Goal: Task Accomplishment & Management: Use online tool/utility

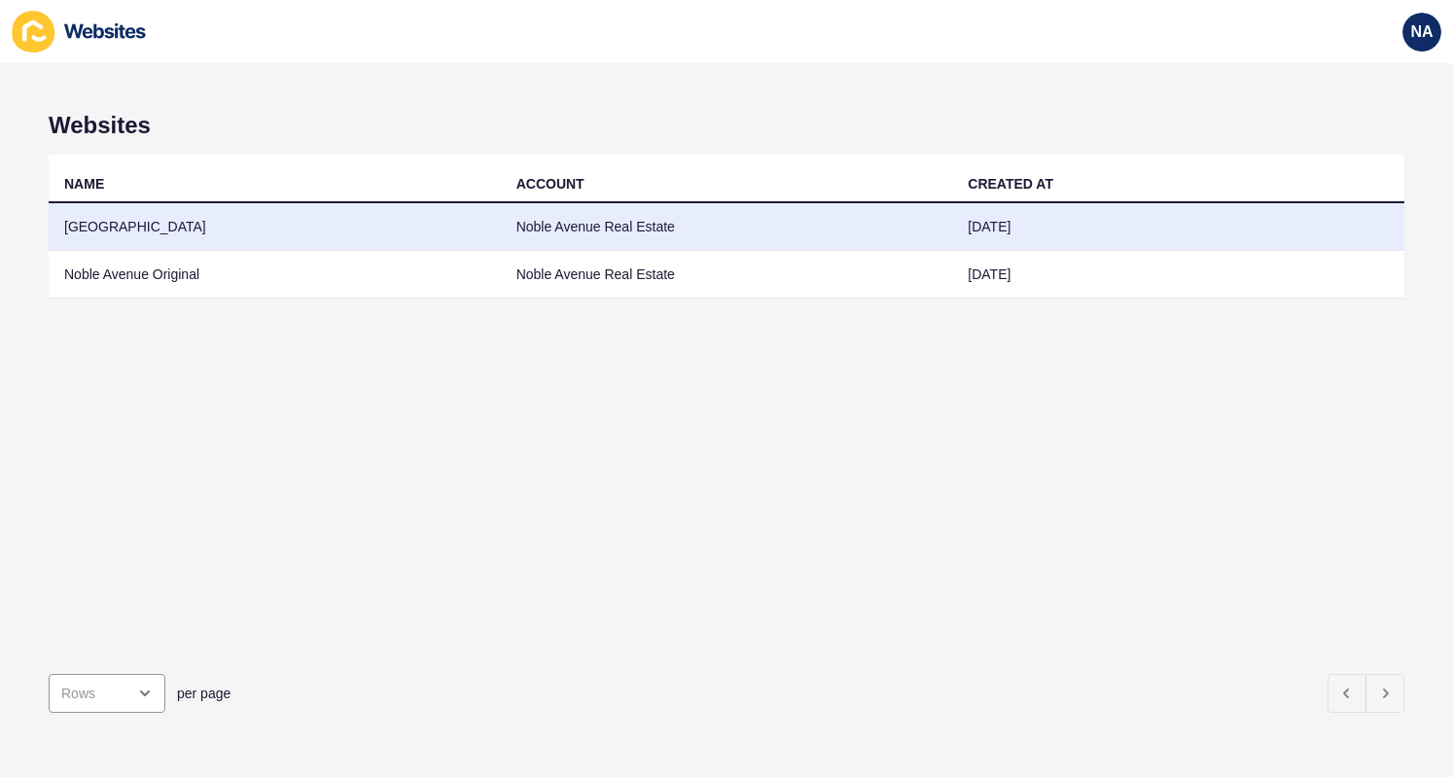
click at [317, 230] on td "[GEOGRAPHIC_DATA]" at bounding box center [275, 227] width 452 height 48
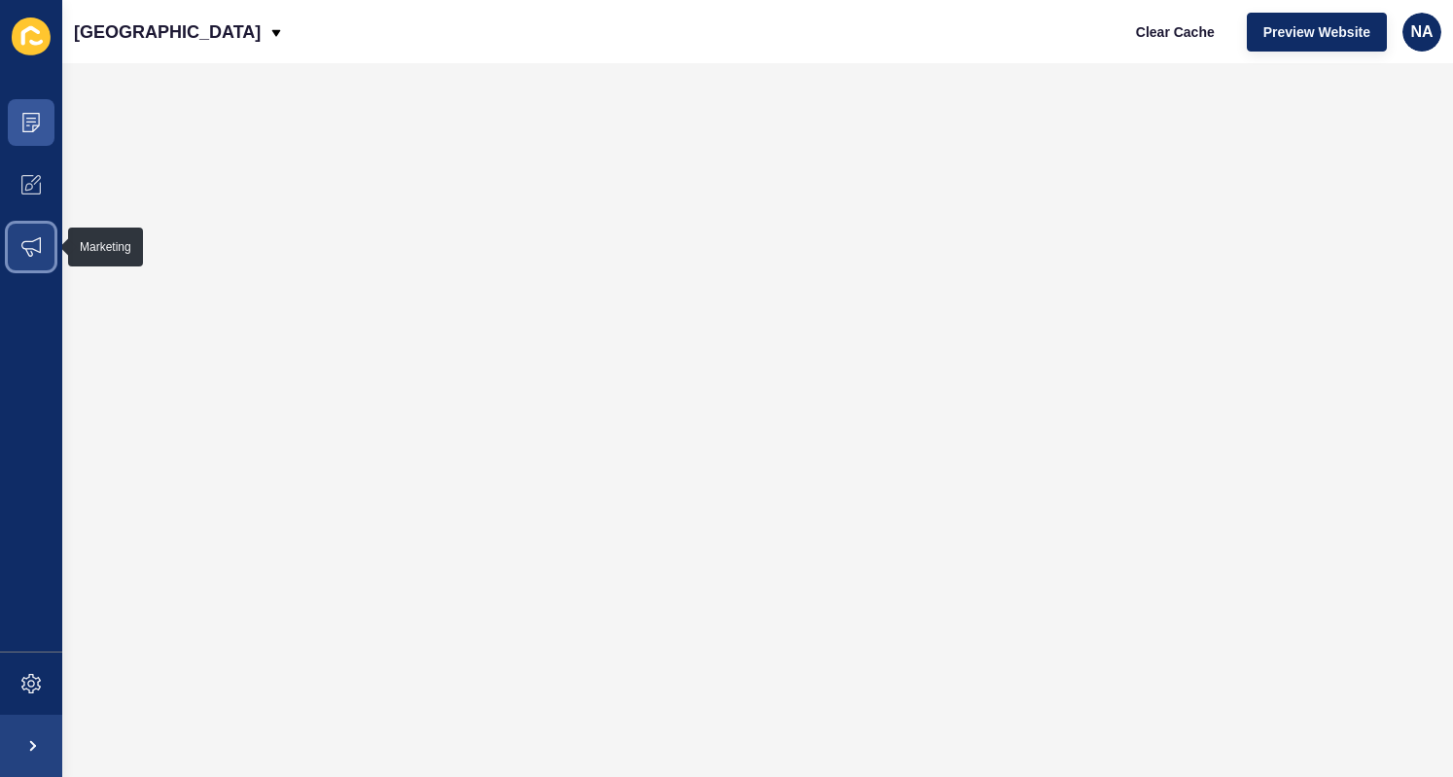
click at [44, 240] on span at bounding box center [31, 247] width 62 height 62
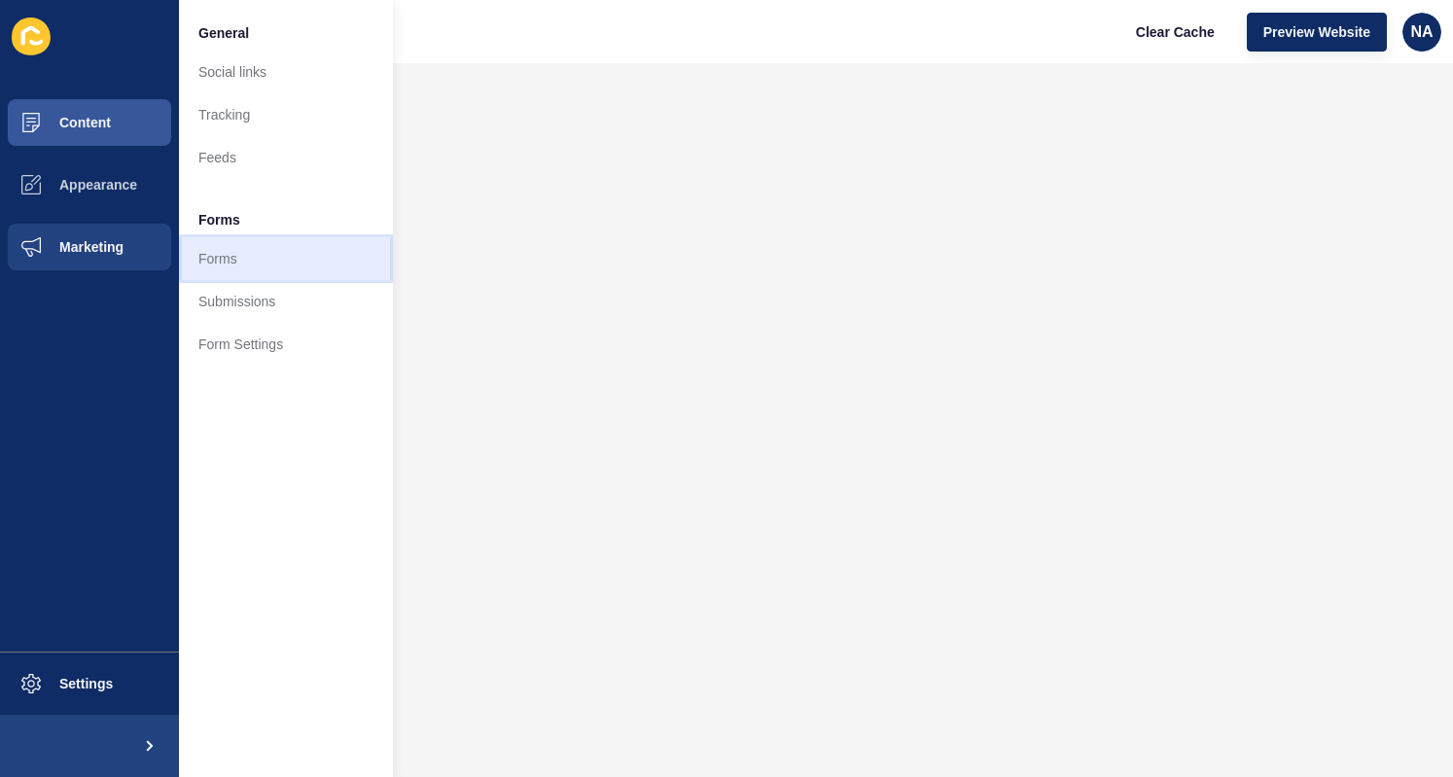
click at [201, 266] on link "Forms" at bounding box center [286, 258] width 214 height 43
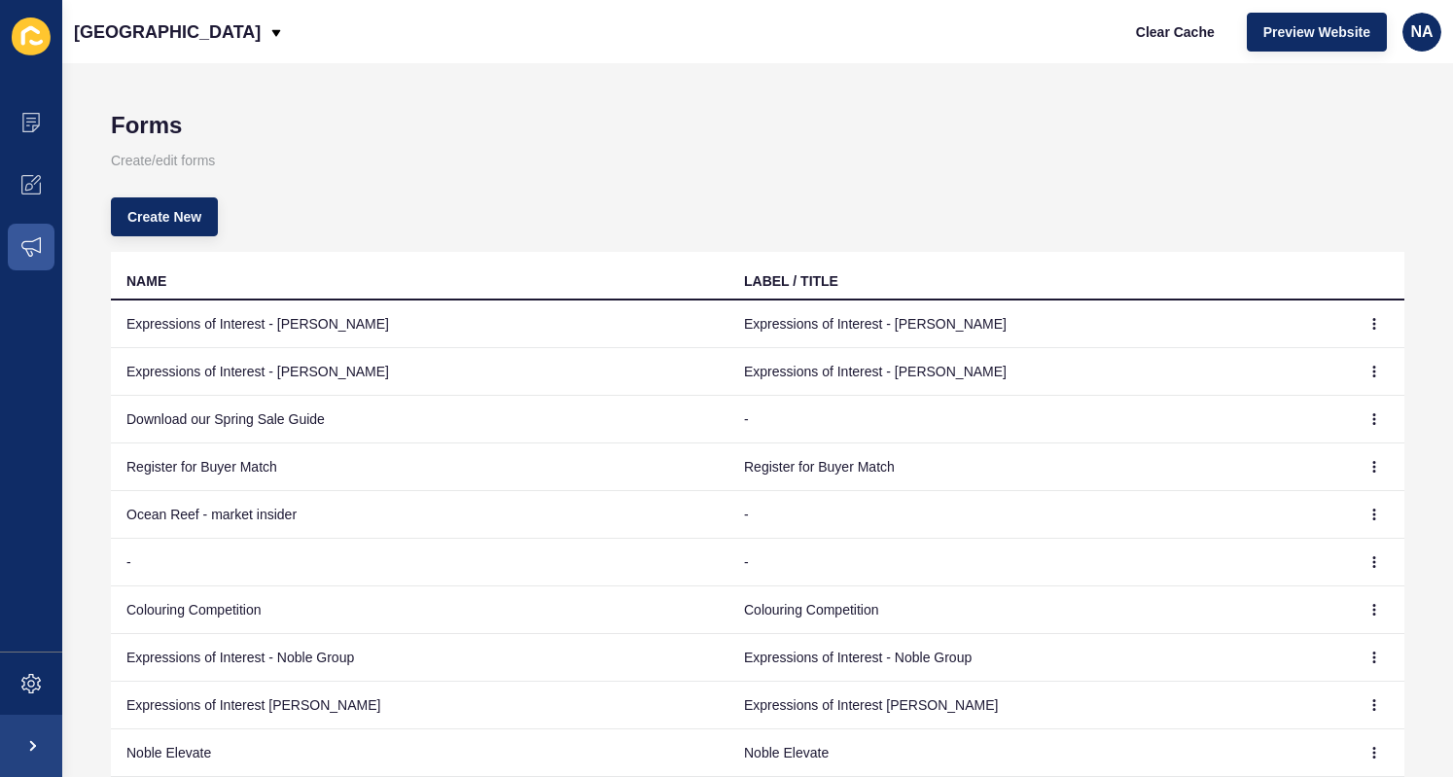
scroll to position [129, 0]
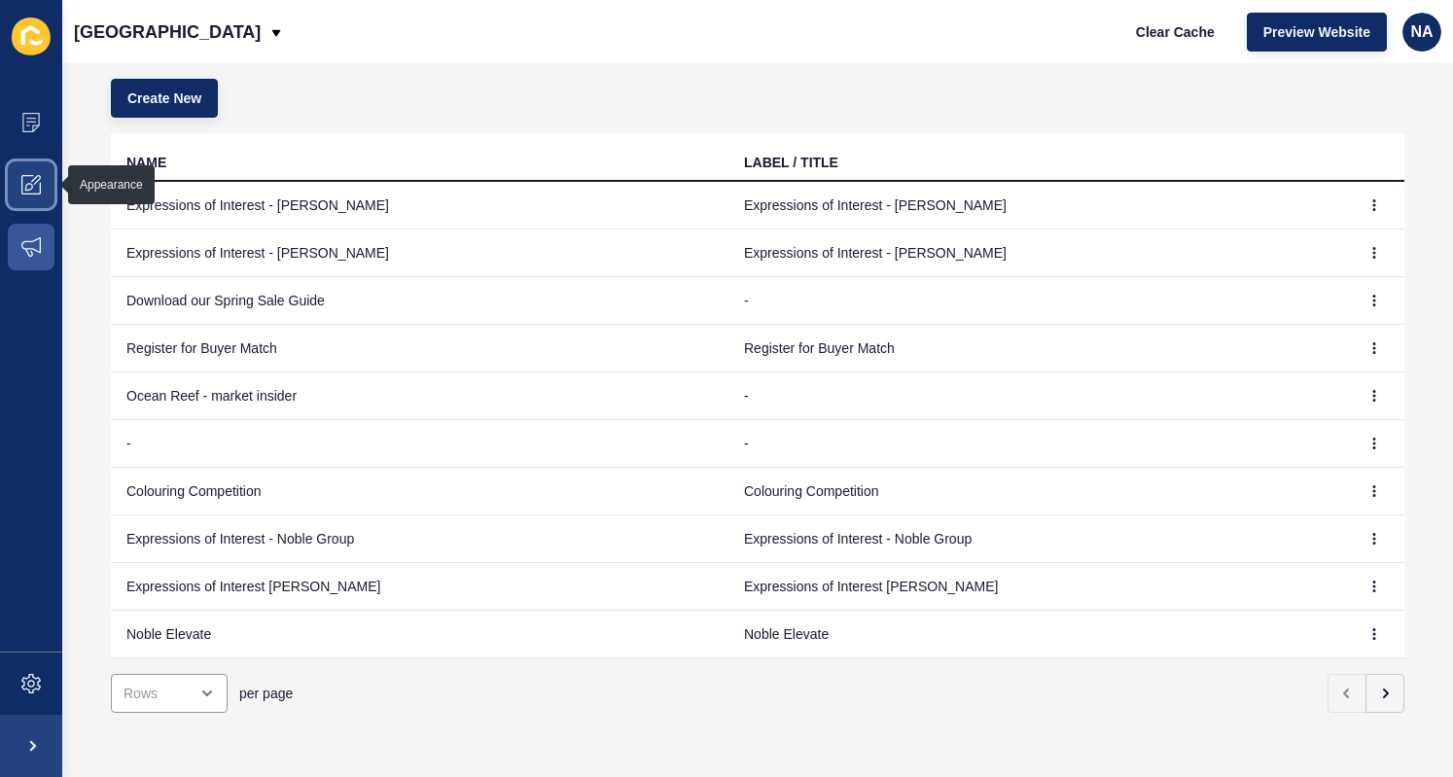
click at [39, 176] on icon at bounding box center [30, 184] width 19 height 19
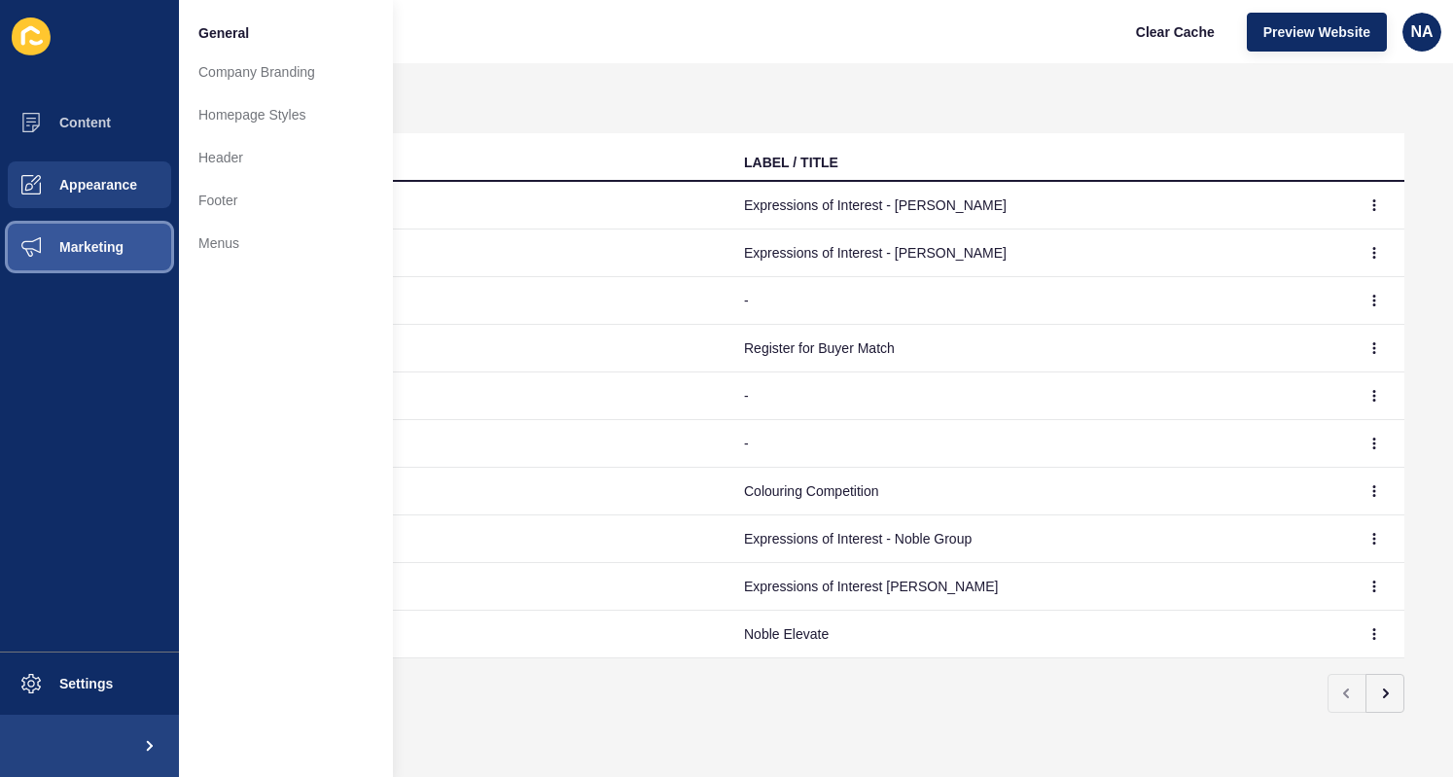
click at [88, 253] on span "Marketing" at bounding box center [60, 247] width 126 height 16
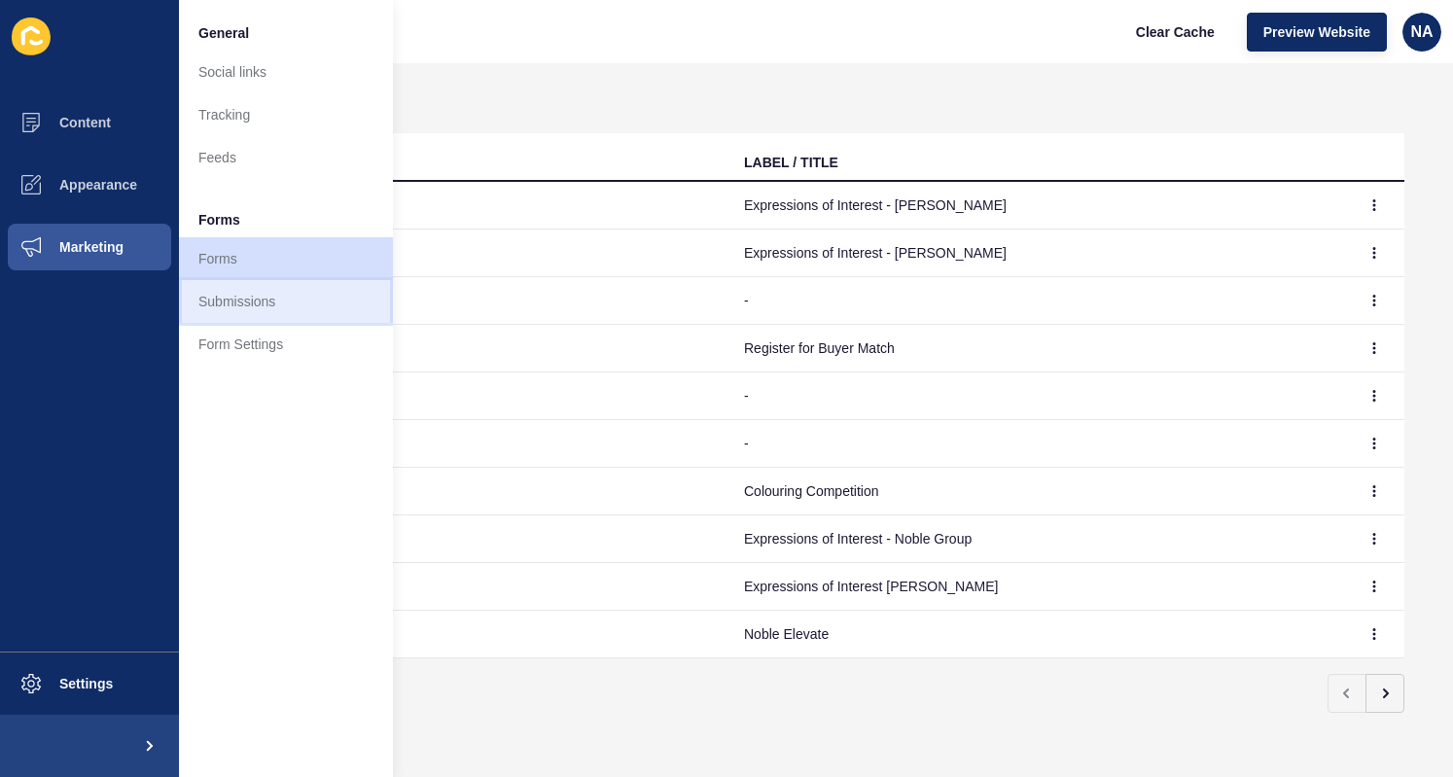
click at [261, 308] on link "Submissions" at bounding box center [286, 301] width 214 height 43
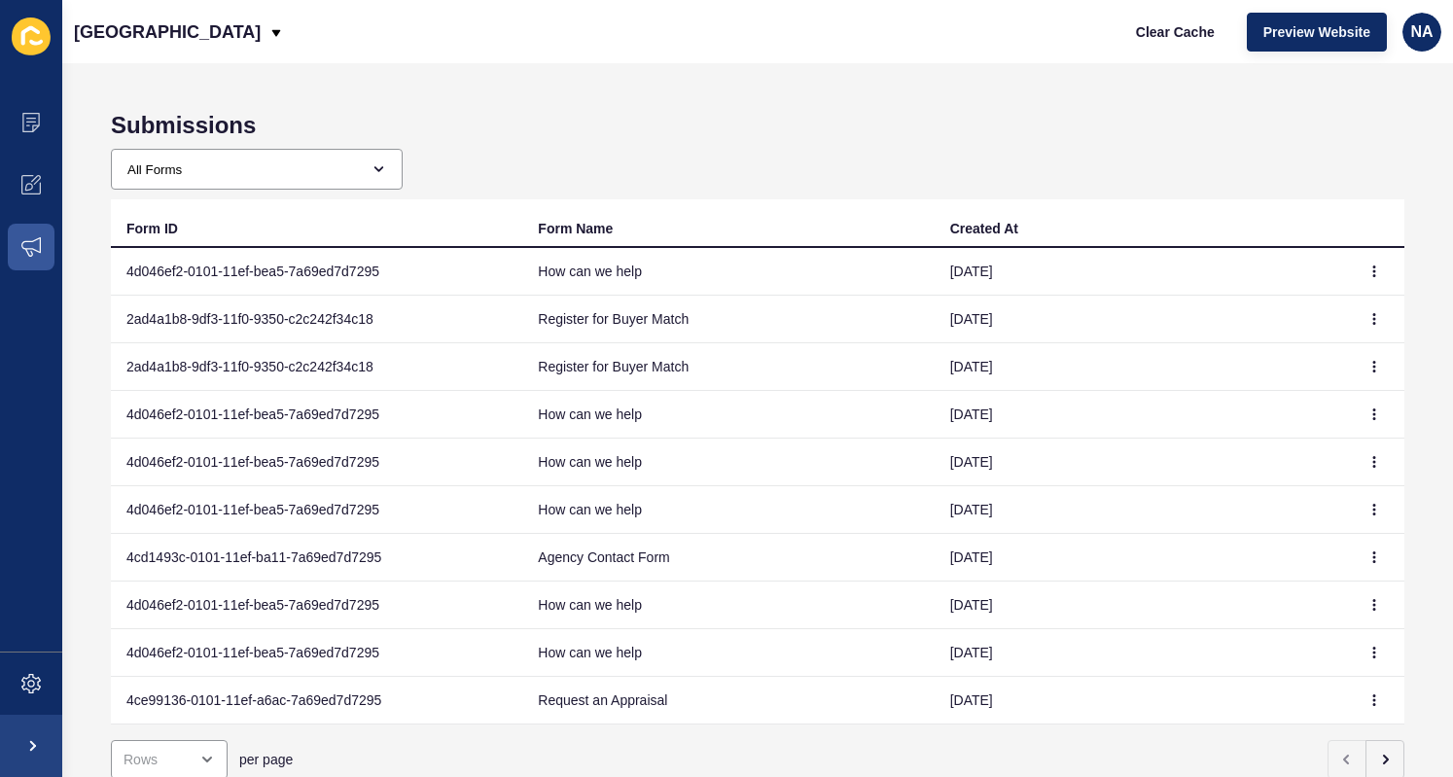
scroll to position [76, 0]
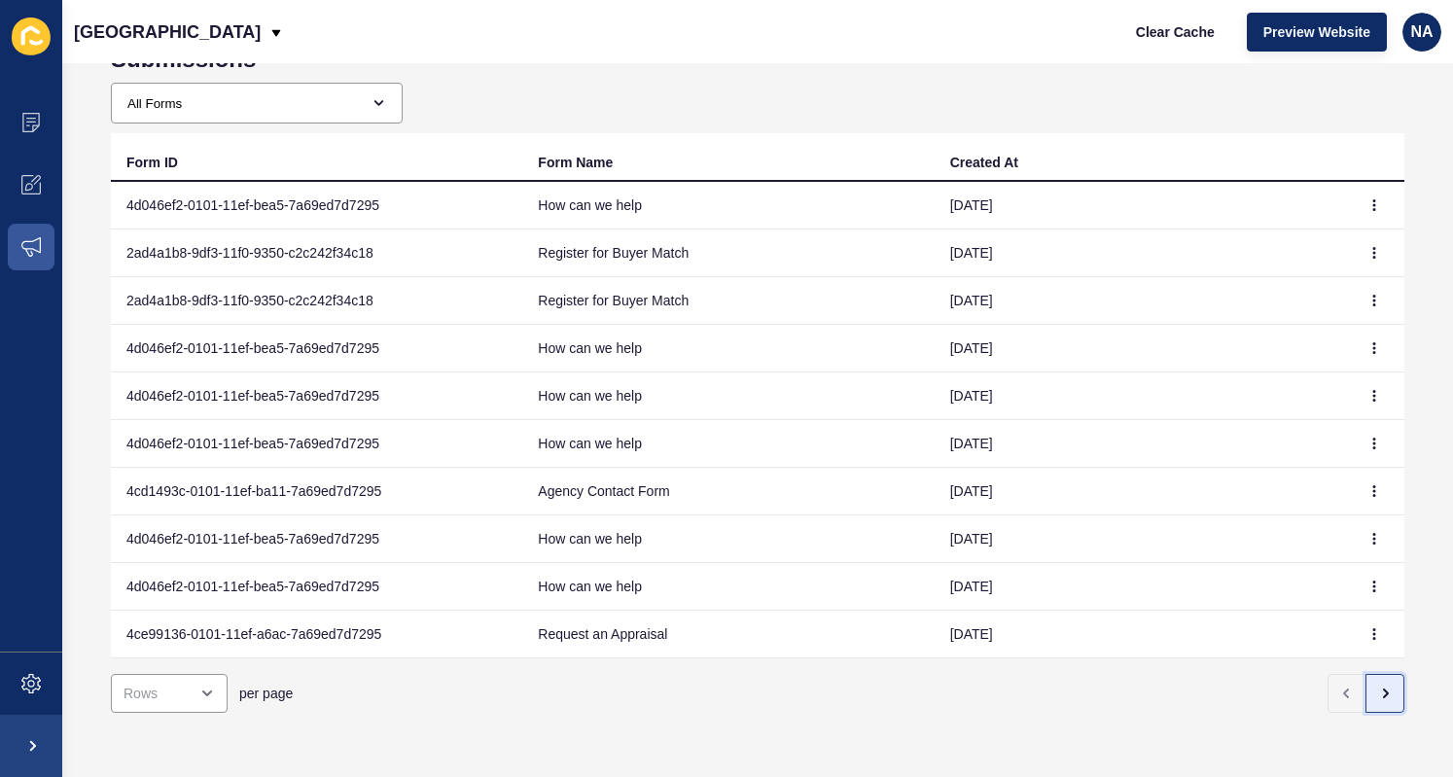
click at [1378, 686] on icon "button" at bounding box center [1386, 694] width 16 height 16
click at [1376, 674] on button "button" at bounding box center [1385, 693] width 39 height 39
click at [43, 225] on span at bounding box center [31, 247] width 62 height 62
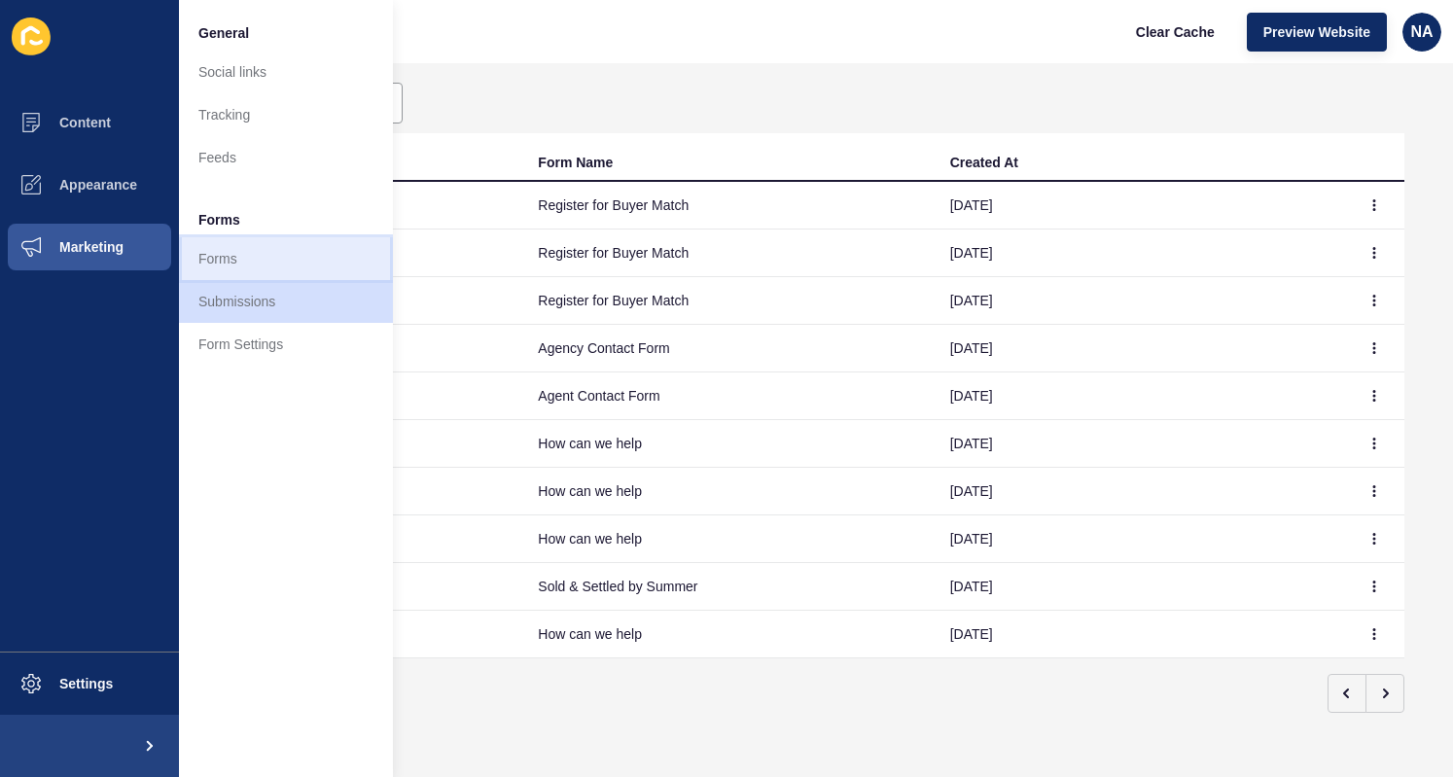
click at [263, 268] on link "Forms" at bounding box center [286, 258] width 214 height 43
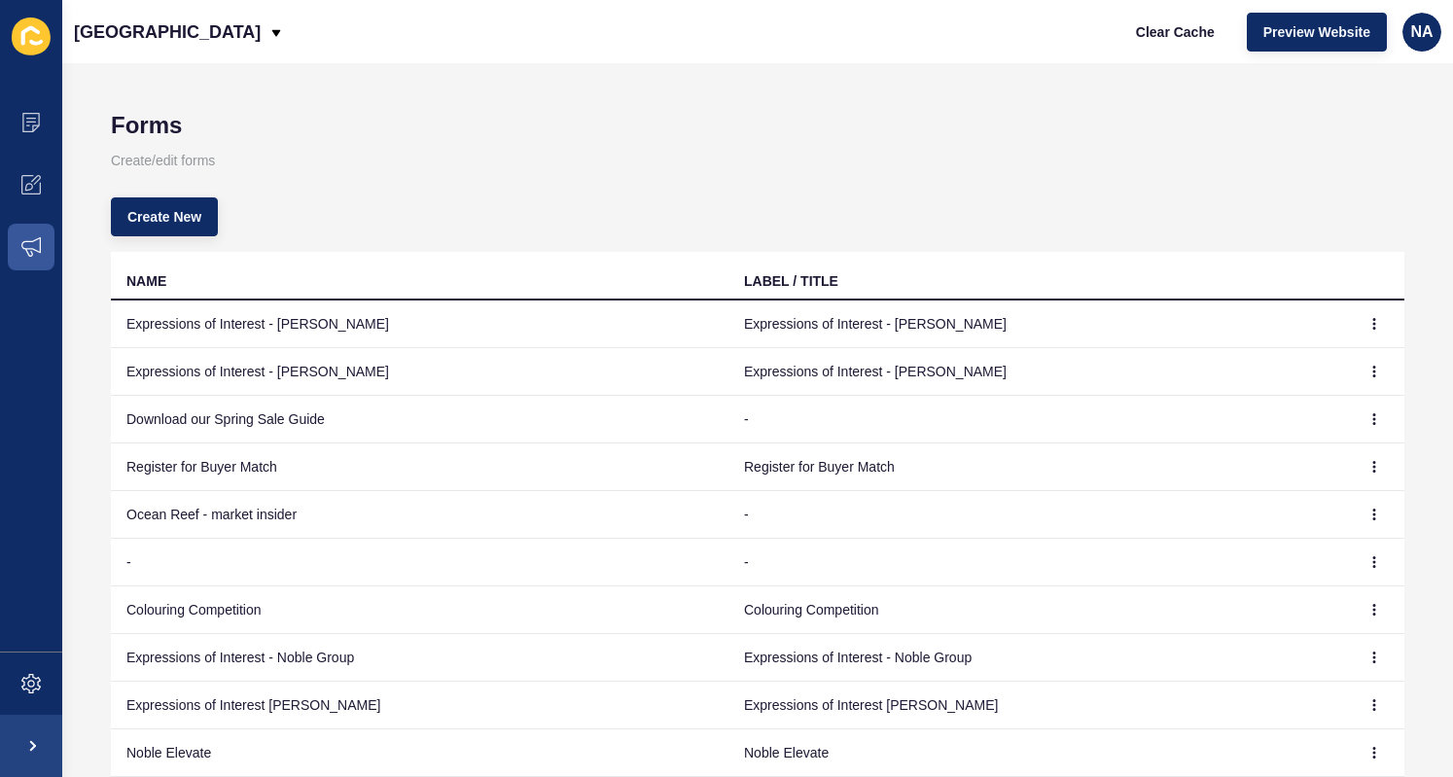
scroll to position [122, 0]
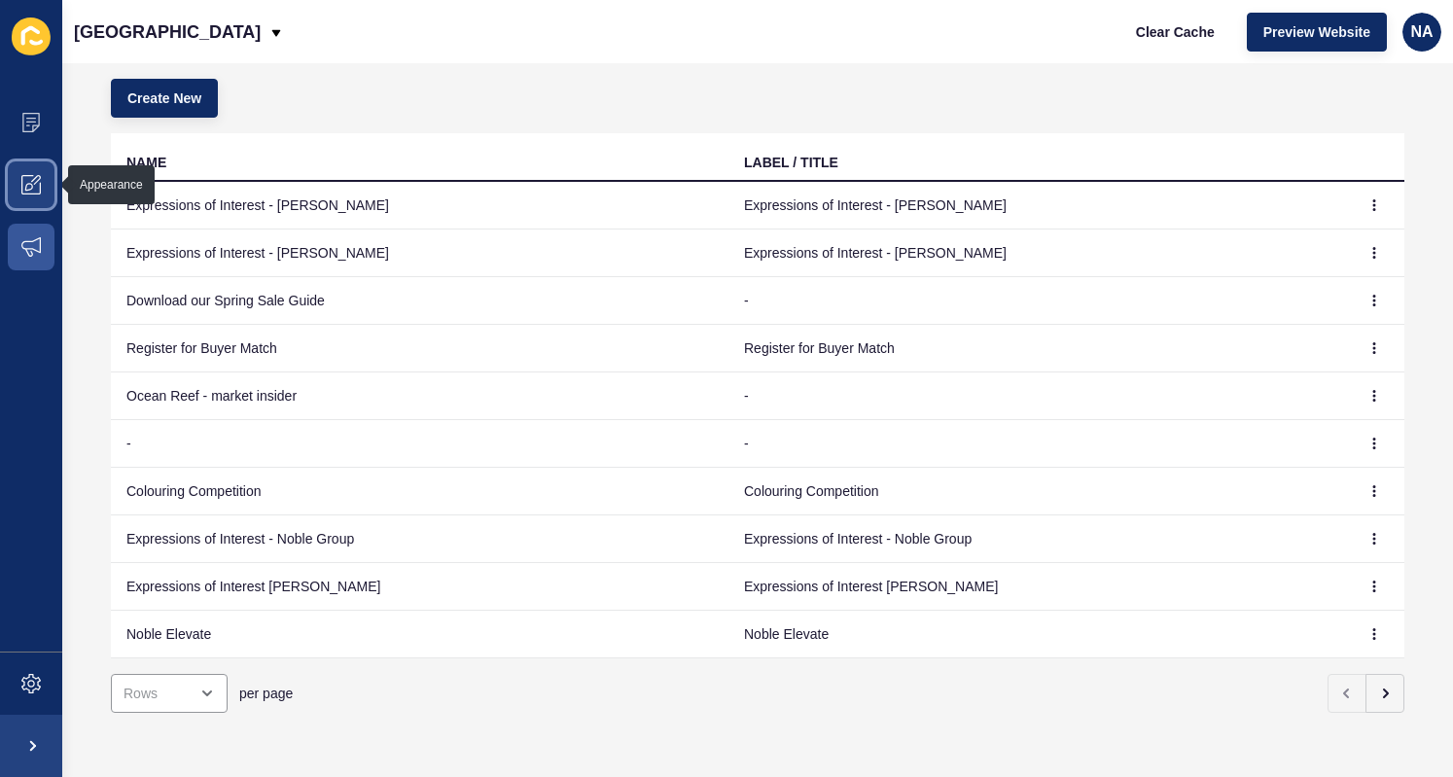
click at [13, 188] on span at bounding box center [31, 185] width 62 height 62
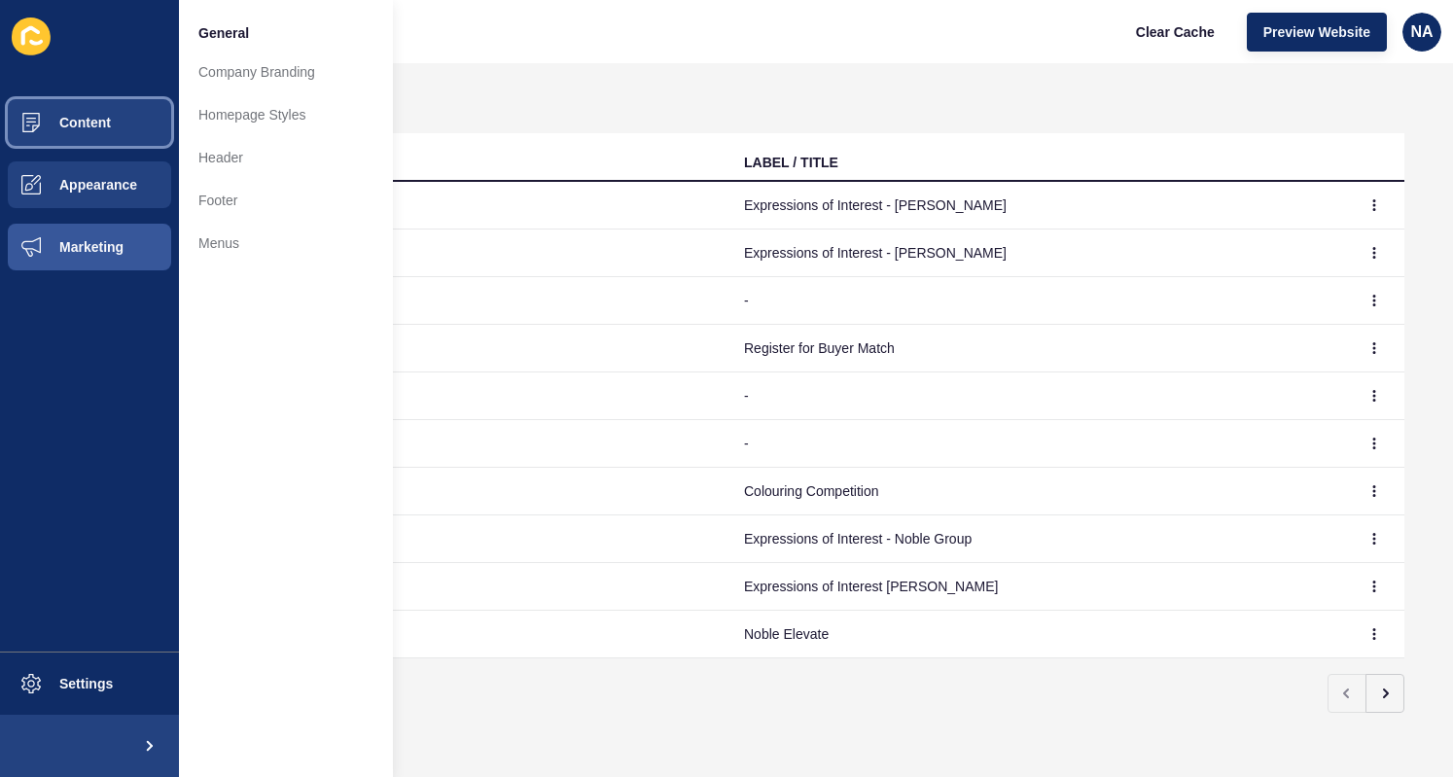
click at [84, 92] on button "Content" at bounding box center [89, 122] width 179 height 62
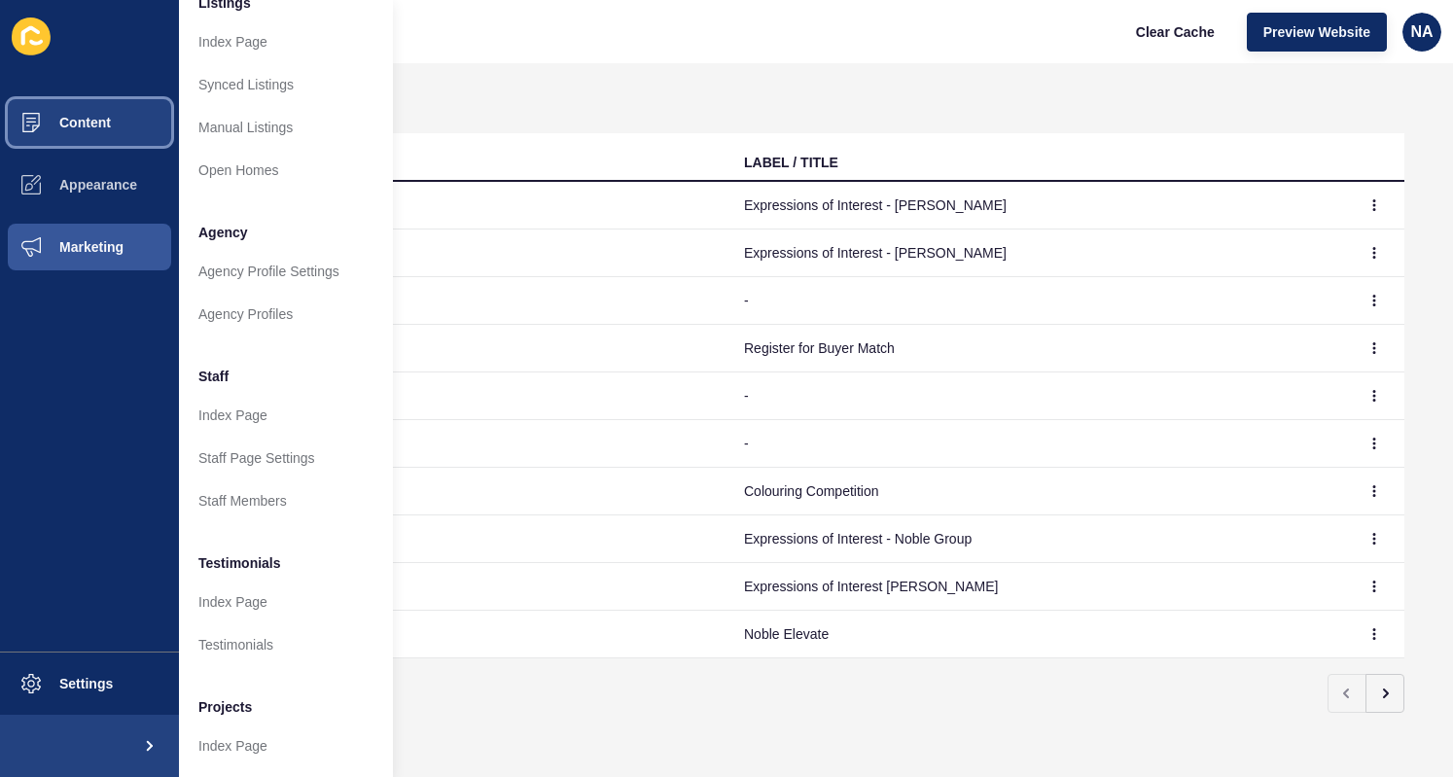
scroll to position [377, 0]
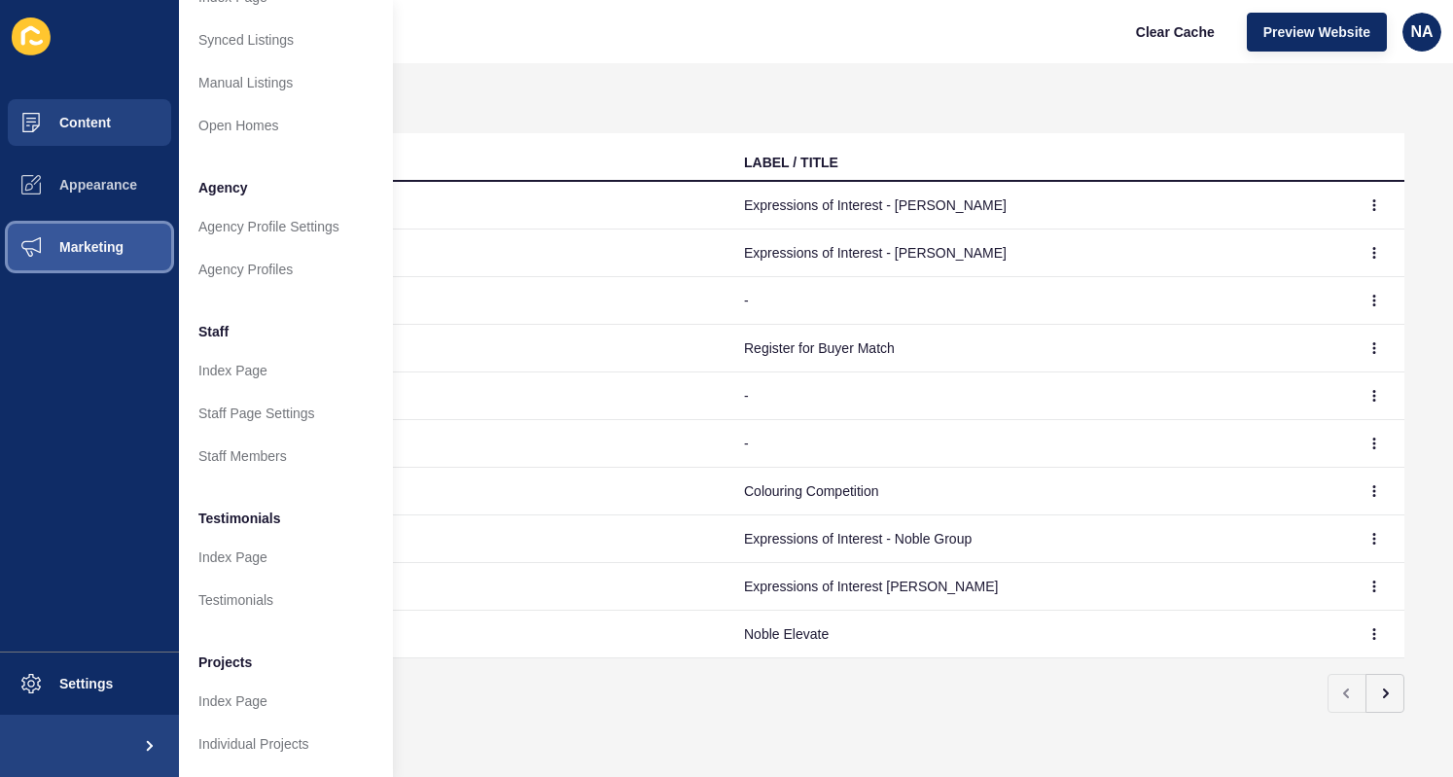
click at [110, 260] on button "Marketing" at bounding box center [89, 247] width 179 height 62
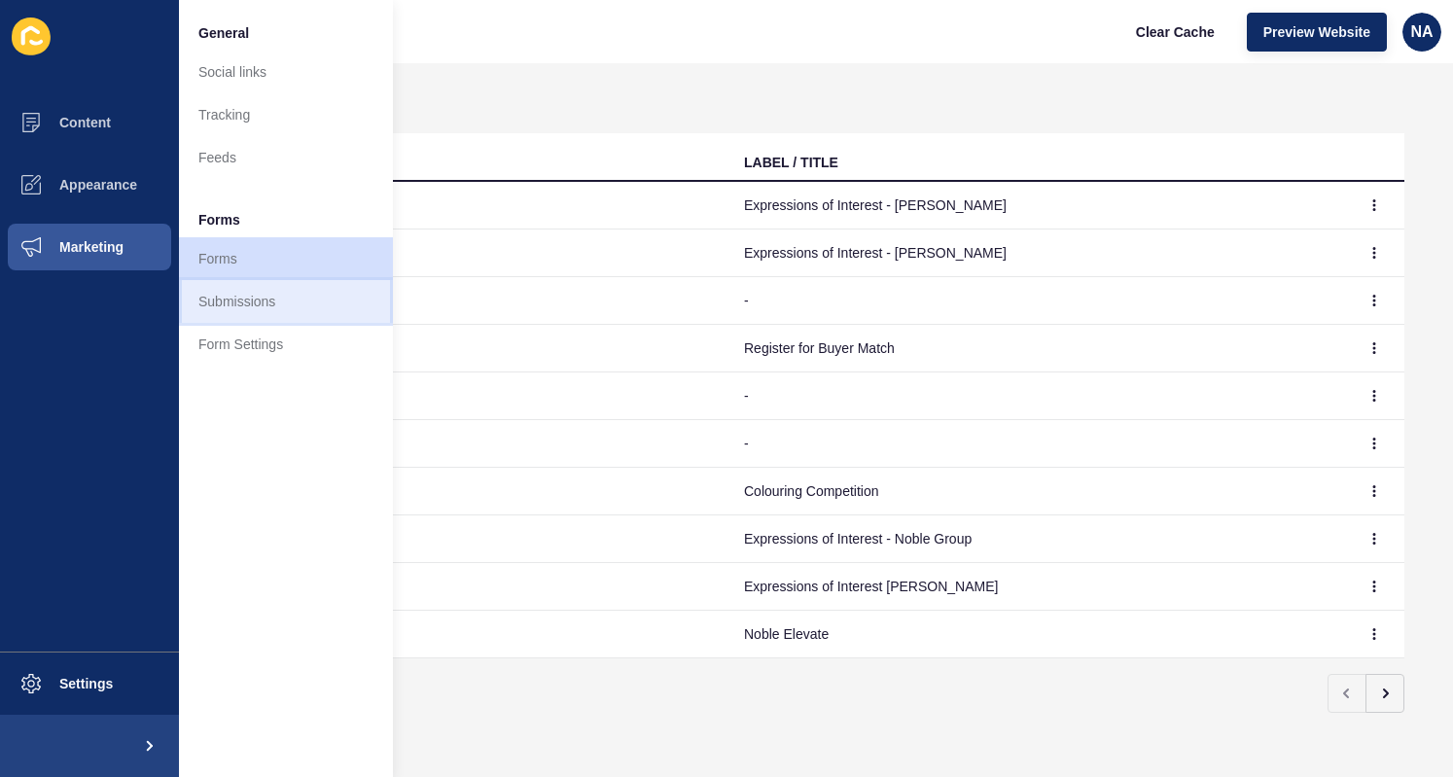
click at [270, 283] on link "Submissions" at bounding box center [286, 301] width 214 height 43
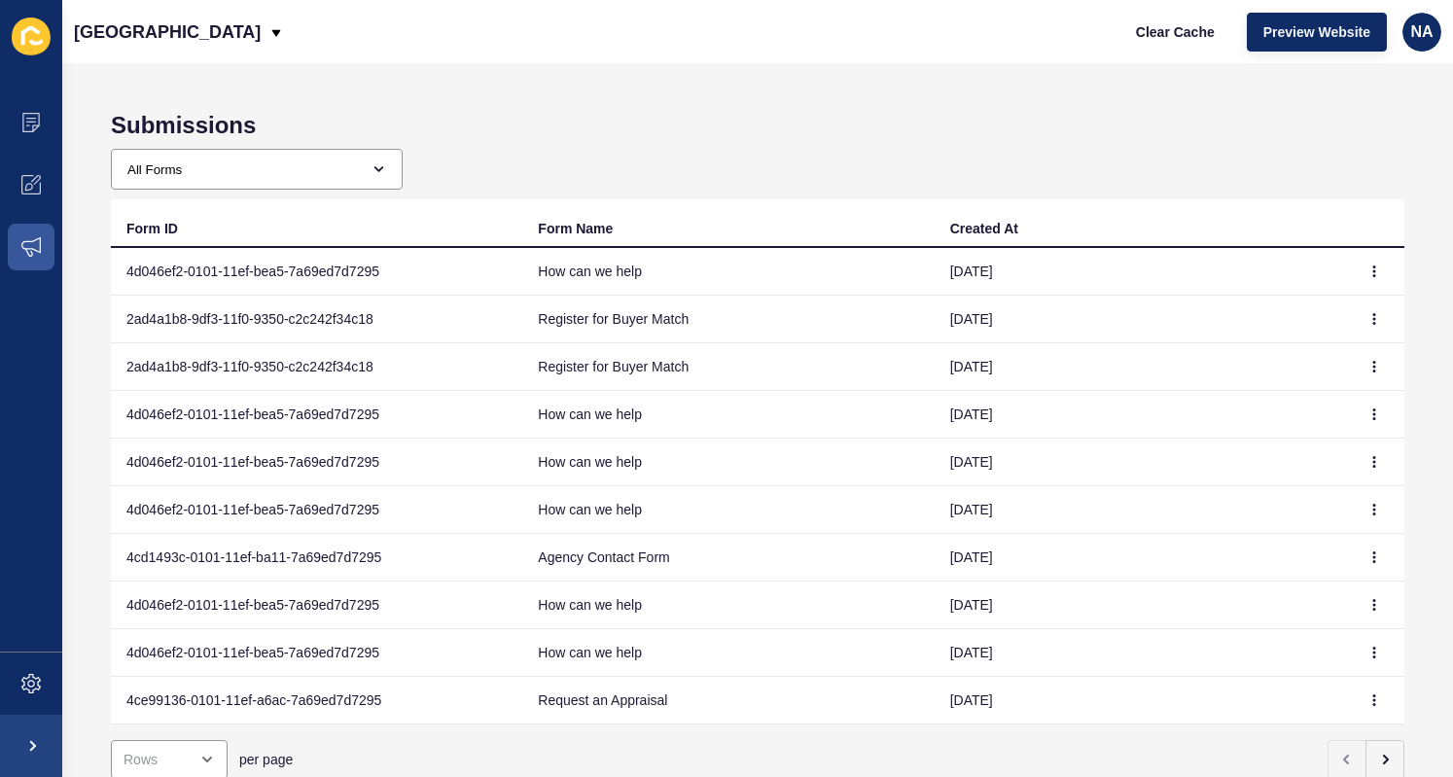
click at [268, 148] on div "Submissions All Forms Expressions of Interest - [PERSON_NAME] Expressions of In…" at bounding box center [757, 420] width 1391 height 714
click at [370, 169] on select "All Forms Expressions of Interest - [PERSON_NAME] Expressions of Interest - [PE…" at bounding box center [249, 169] width 275 height 39
select select "4cb17e4a-0101-11ef-ae08-7a69ed7d7295"
click at [112, 150] on select "All Forms Expressions of Interest - [PERSON_NAME] Expressions of Interest - [PE…" at bounding box center [249, 169] width 275 height 39
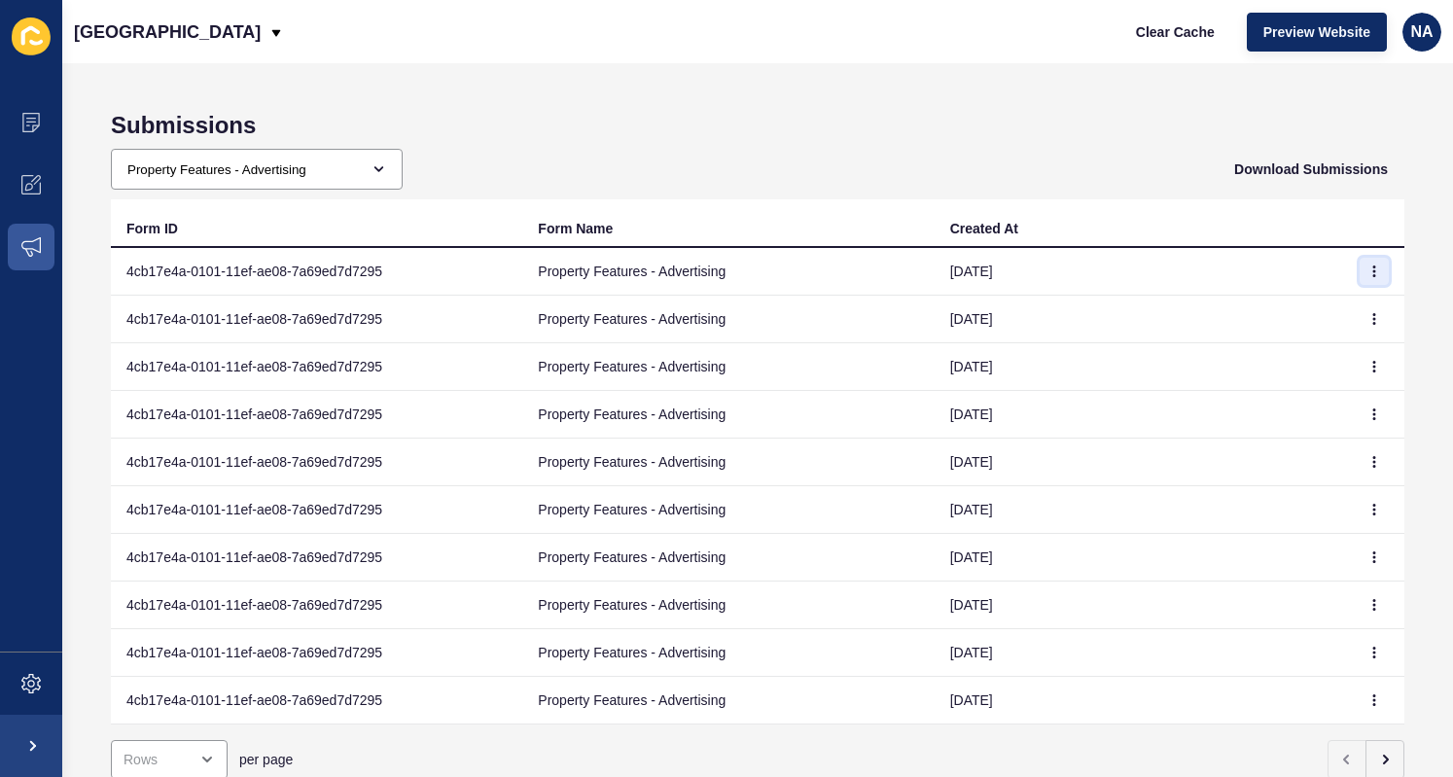
click at [1375, 271] on icon "button" at bounding box center [1375, 272] width 1 height 10
click at [1280, 311] on link "View" at bounding box center [1306, 310] width 136 height 43
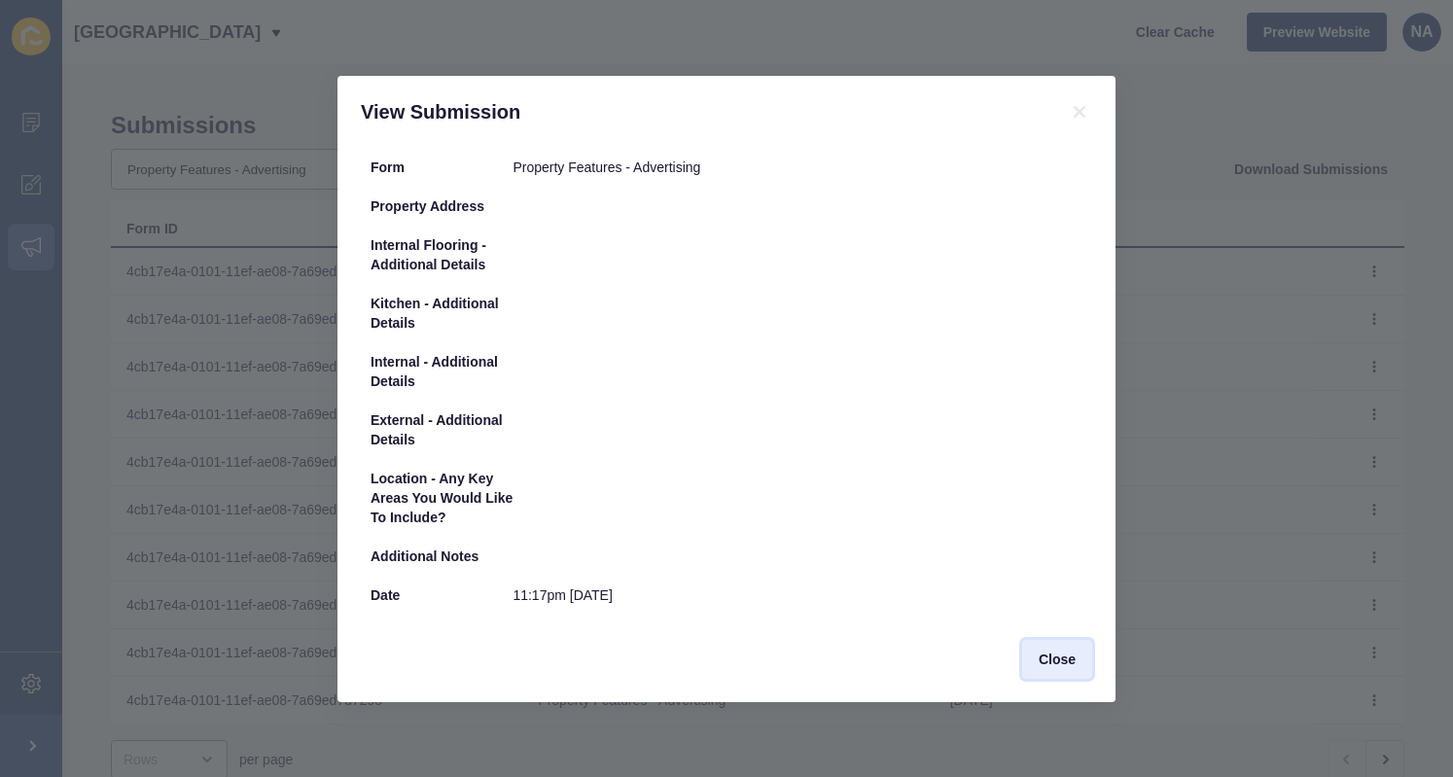
click at [1057, 657] on span "Close" at bounding box center [1057, 659] width 37 height 19
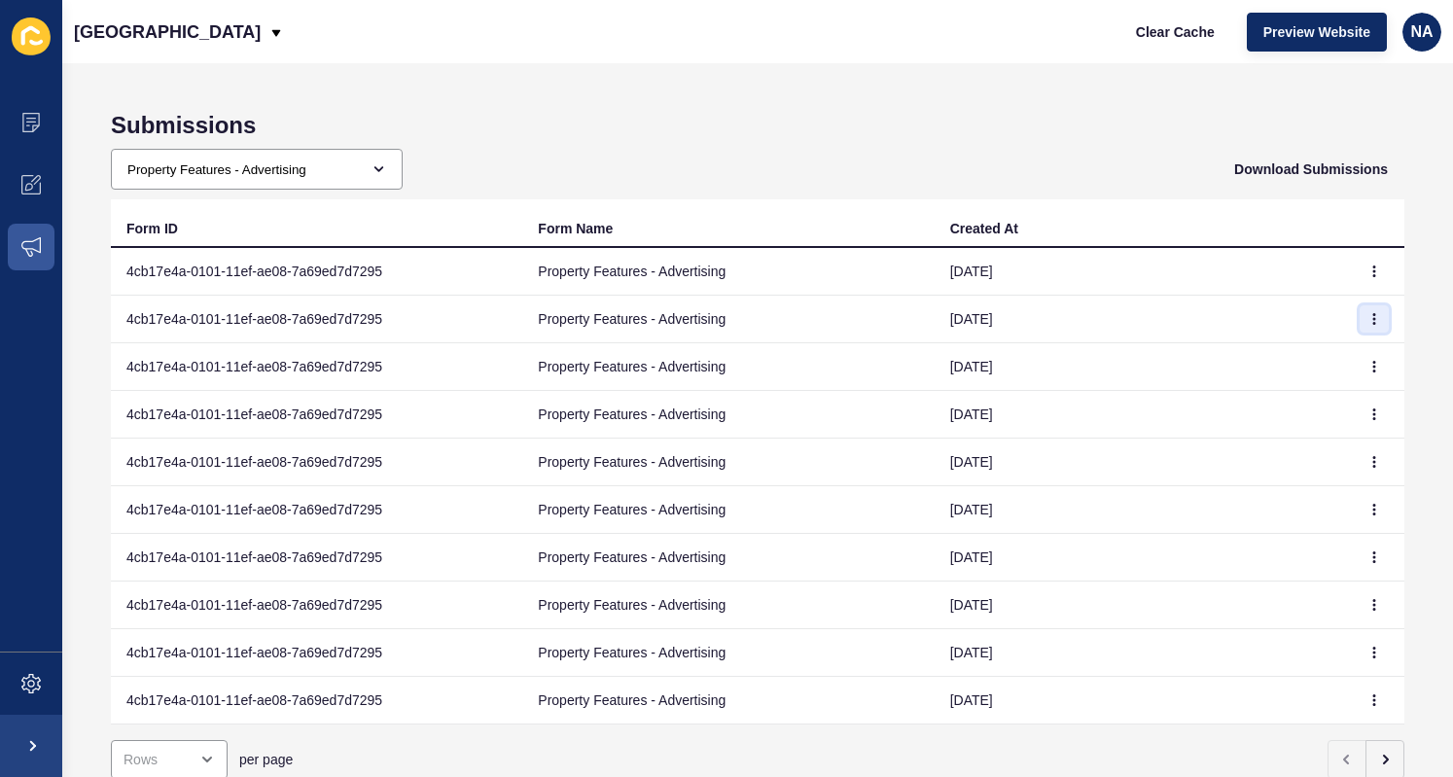
click at [1366, 316] on button "button" at bounding box center [1374, 318] width 29 height 27
click at [1268, 371] on link "View" at bounding box center [1306, 357] width 136 height 43
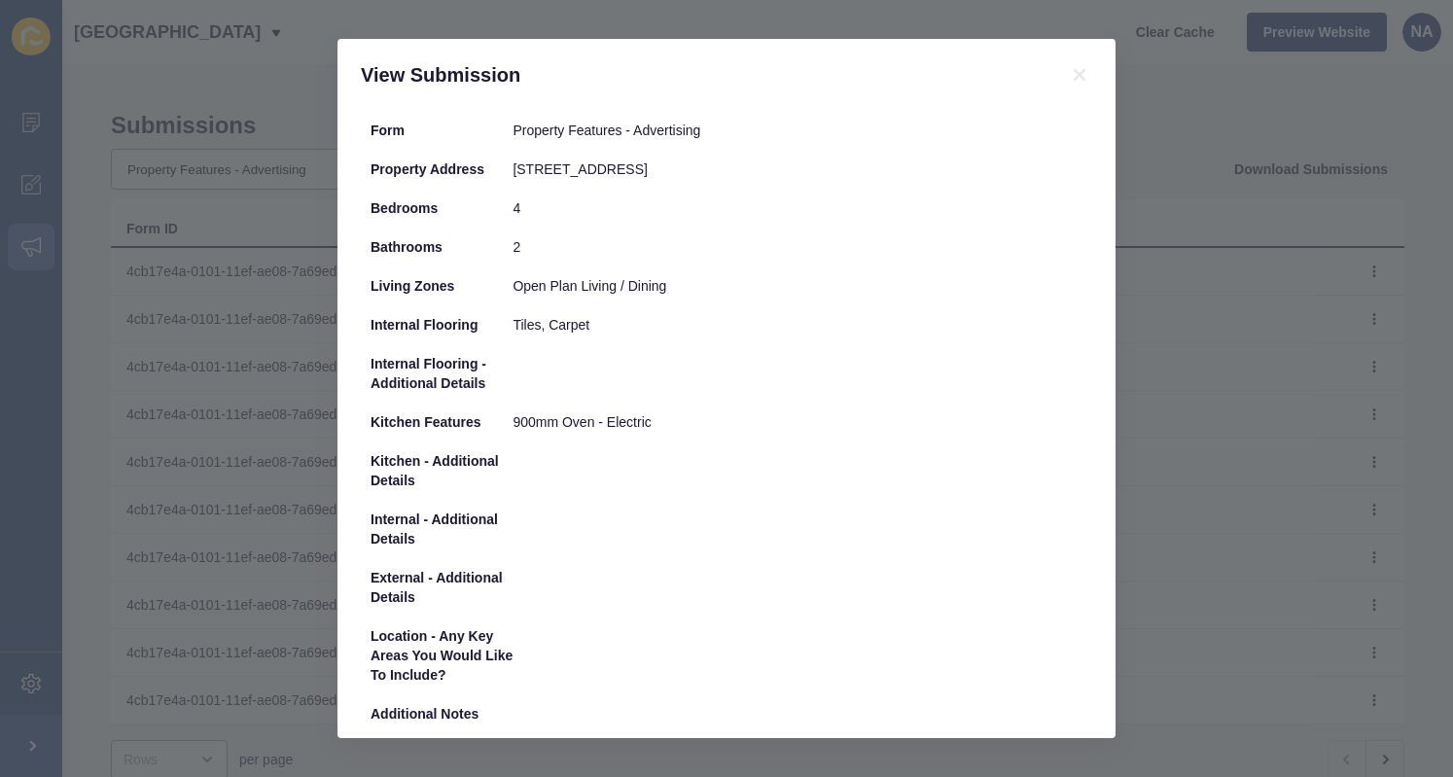
click at [1062, 57] on div "View Submission" at bounding box center [727, 75] width 778 height 72
click at [1069, 61] on div "View Submission" at bounding box center [727, 75] width 778 height 72
click at [1075, 65] on icon at bounding box center [1079, 74] width 23 height 23
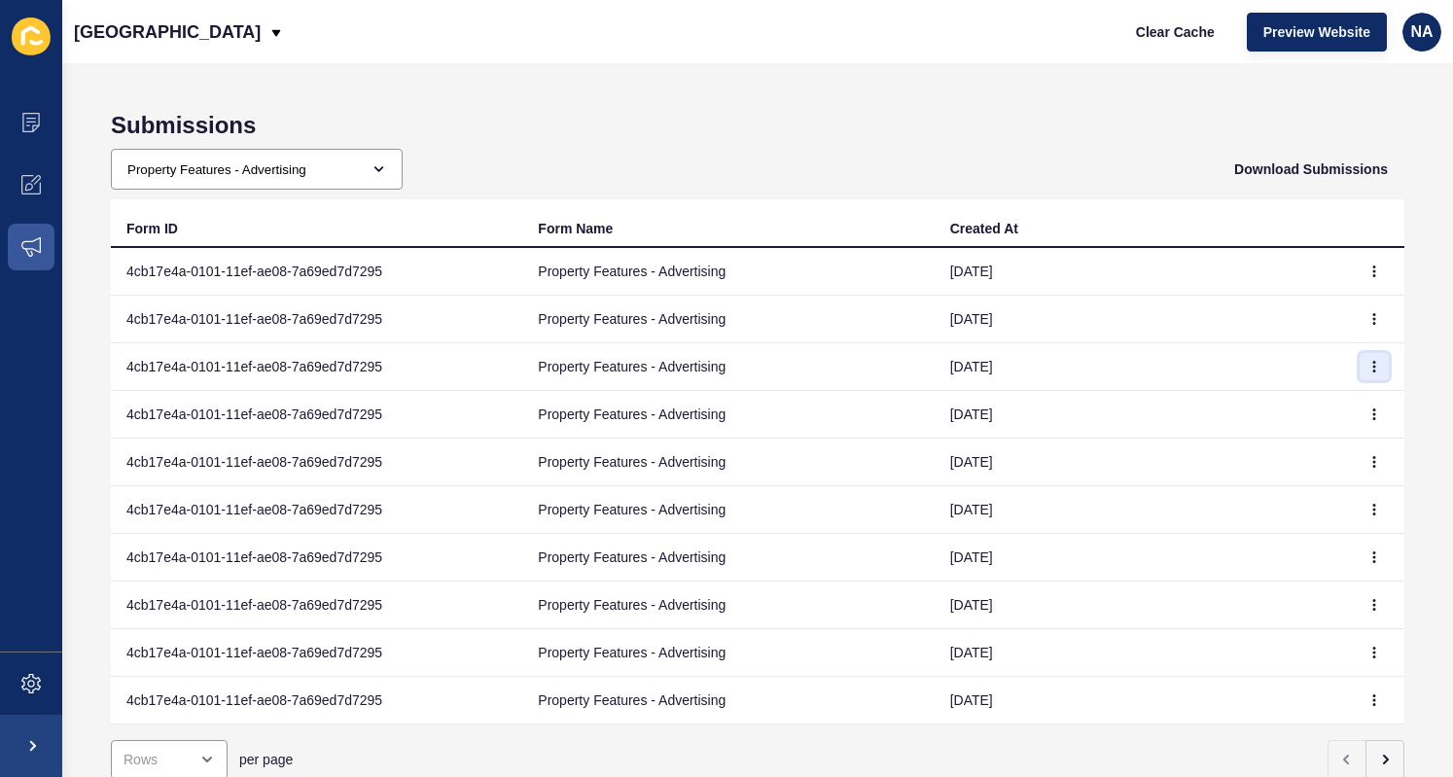
click at [1369, 361] on icon "button" at bounding box center [1375, 367] width 12 height 12
click at [1300, 390] on link "View" at bounding box center [1306, 404] width 136 height 43
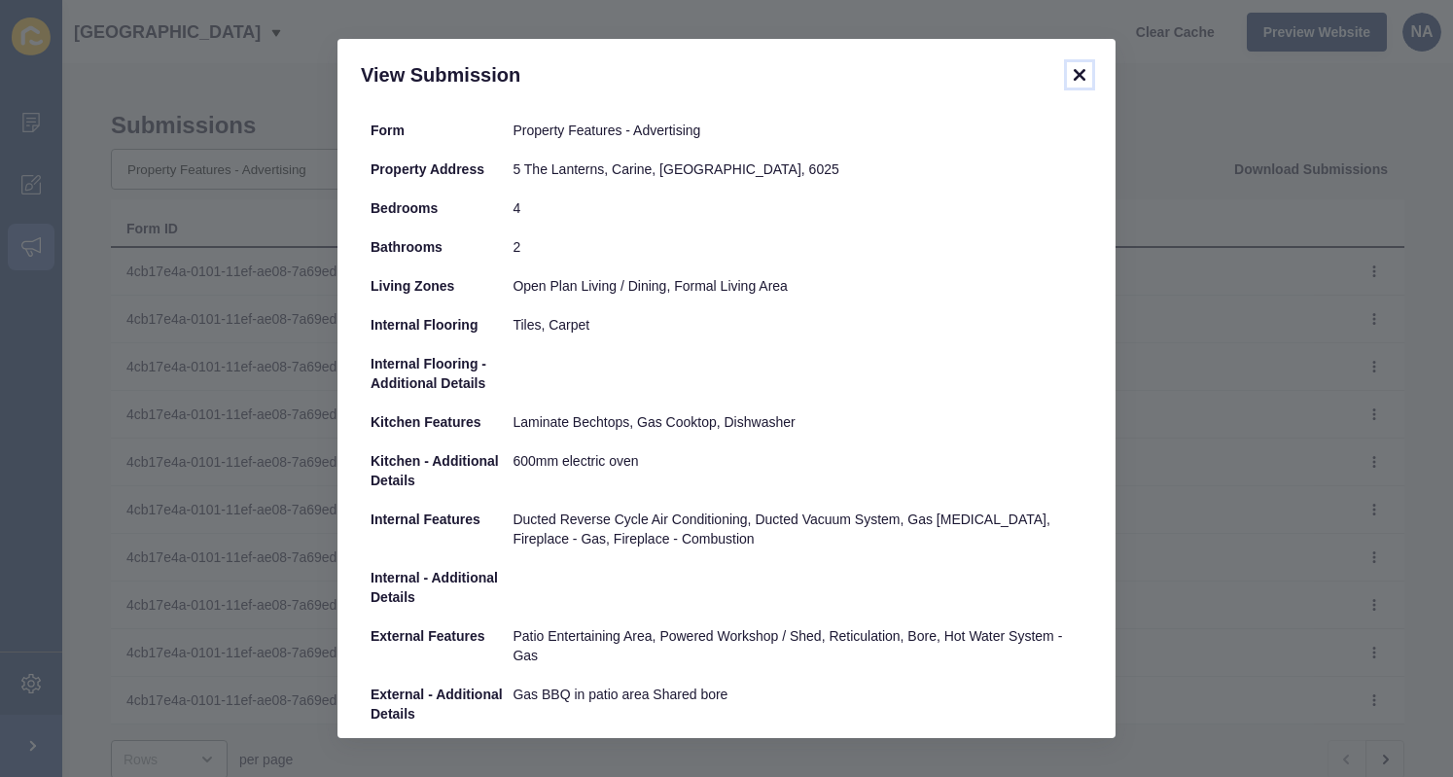
click at [1084, 77] on icon at bounding box center [1080, 75] width 12 height 12
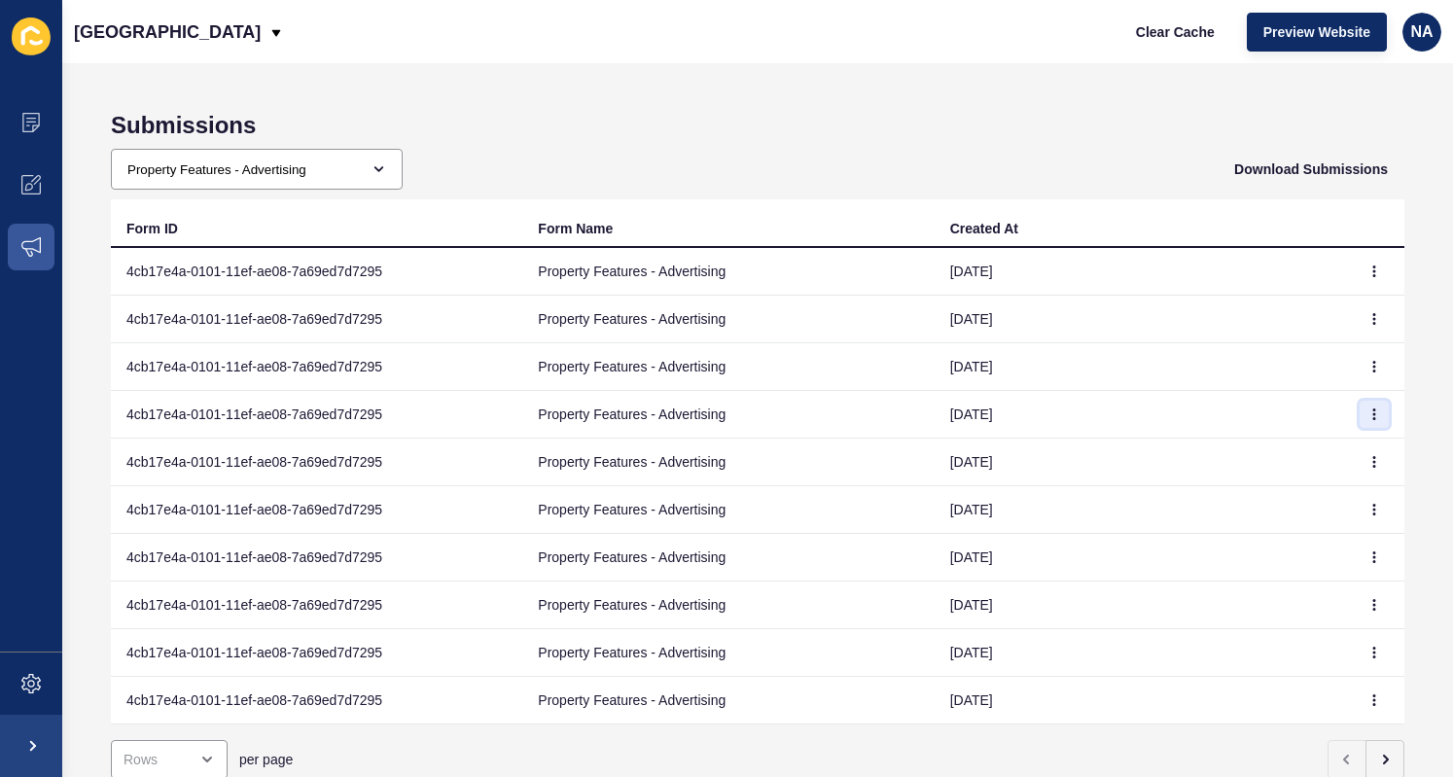
click at [1360, 415] on button "button" at bounding box center [1374, 414] width 29 height 27
click at [1260, 456] on link "View" at bounding box center [1306, 452] width 136 height 43
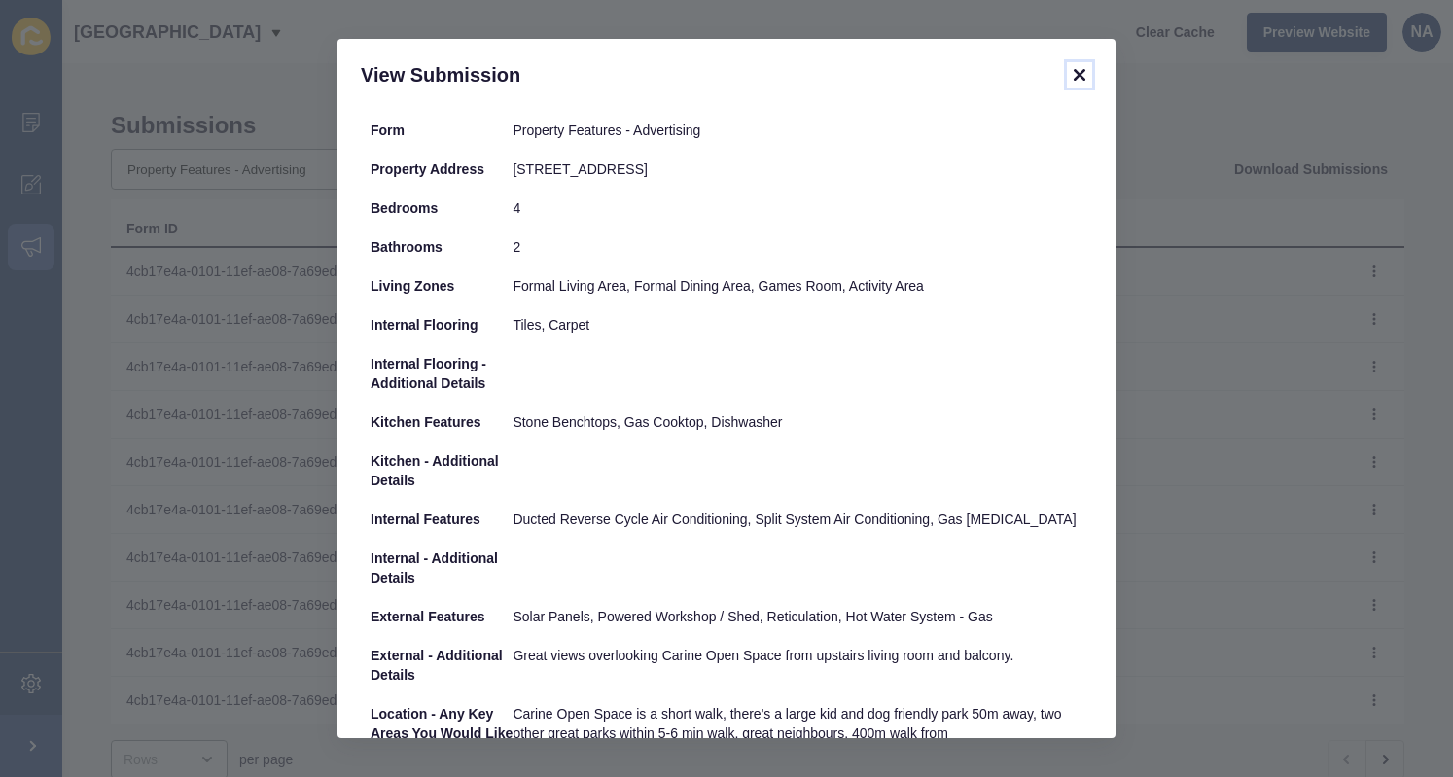
click at [1084, 67] on icon at bounding box center [1079, 74] width 23 height 23
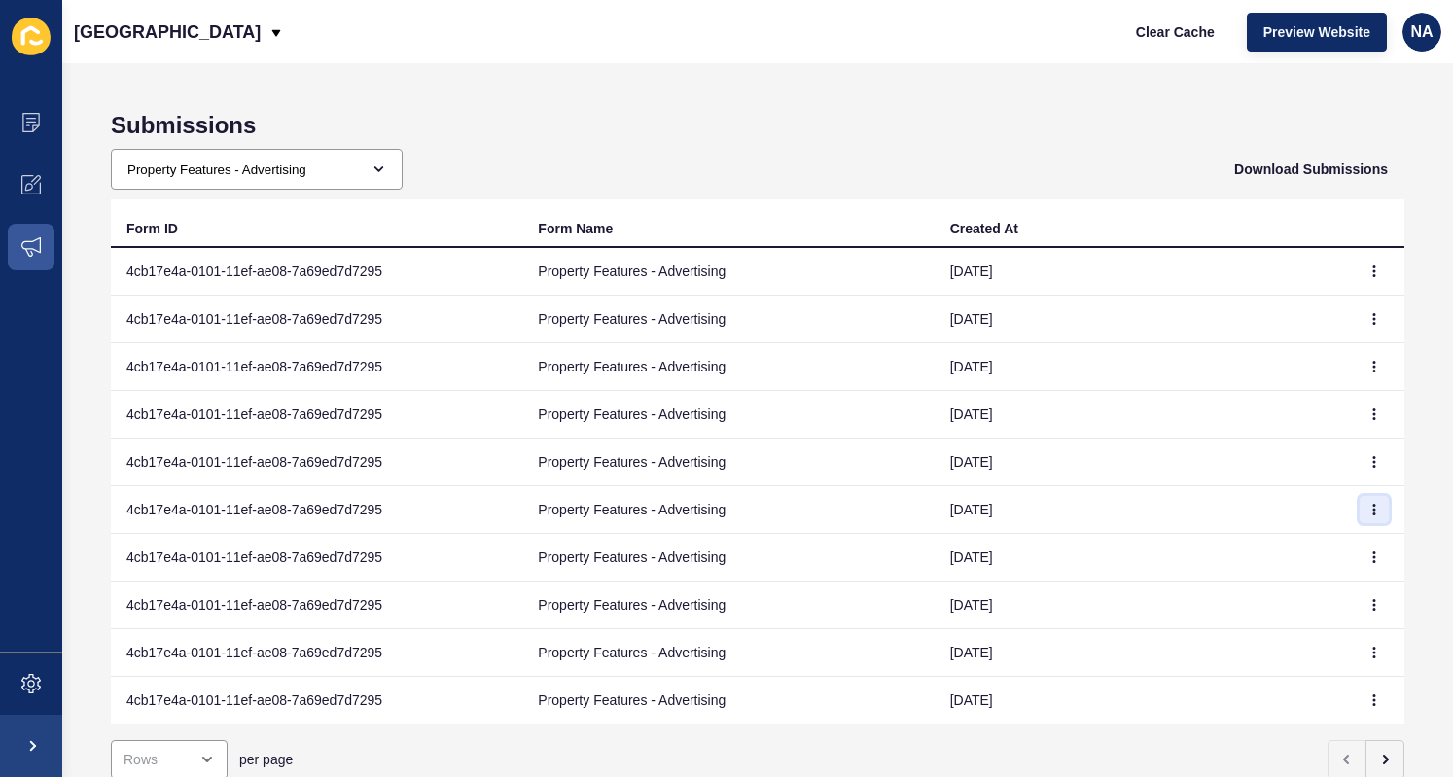
click at [1364, 501] on button "button" at bounding box center [1374, 509] width 29 height 27
click at [1299, 536] on link "View" at bounding box center [1306, 546] width 136 height 43
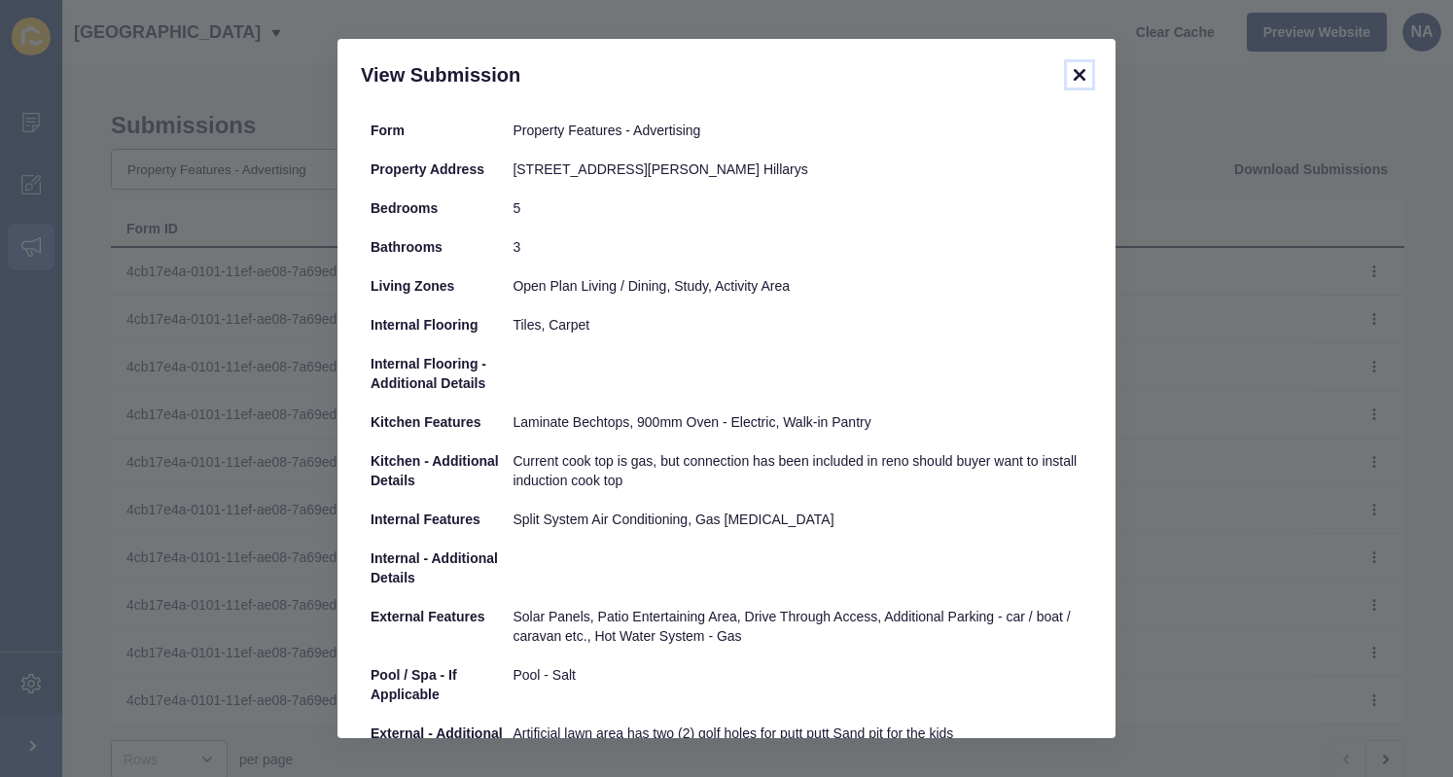
click at [1080, 72] on icon at bounding box center [1080, 75] width 12 height 12
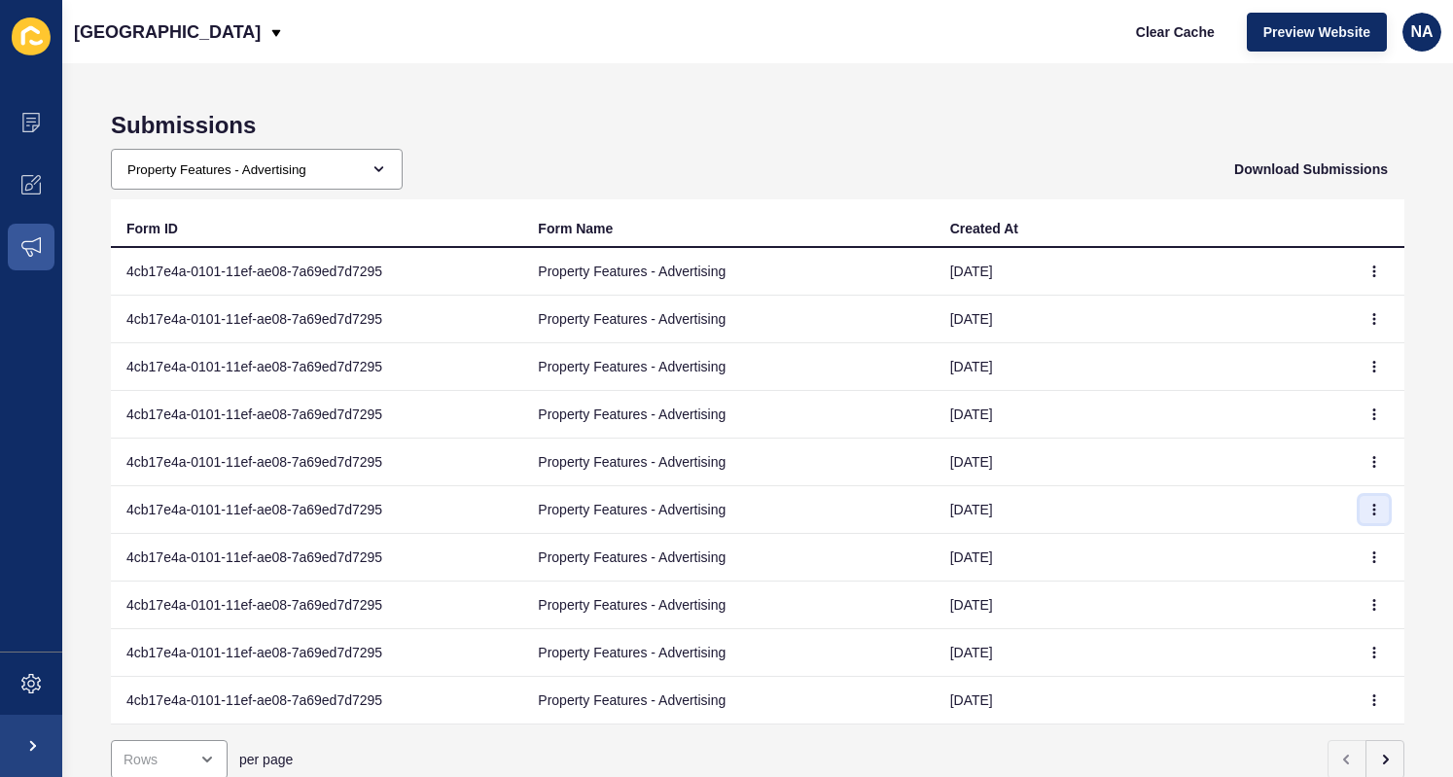
click at [1375, 508] on icon "button" at bounding box center [1375, 510] width 1 height 10
click at [1262, 551] on link "View" at bounding box center [1306, 546] width 136 height 43
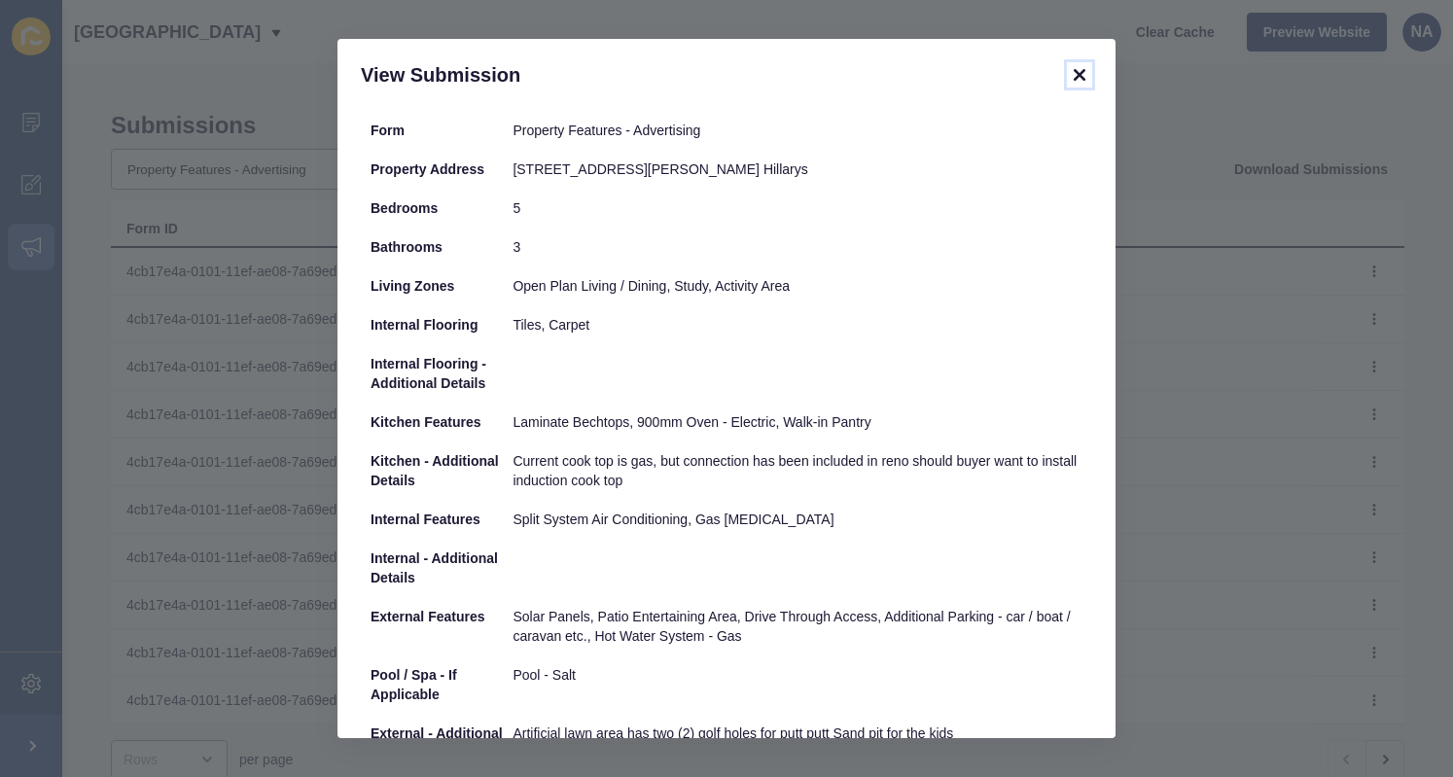
click at [1072, 75] on icon at bounding box center [1079, 74] width 23 height 23
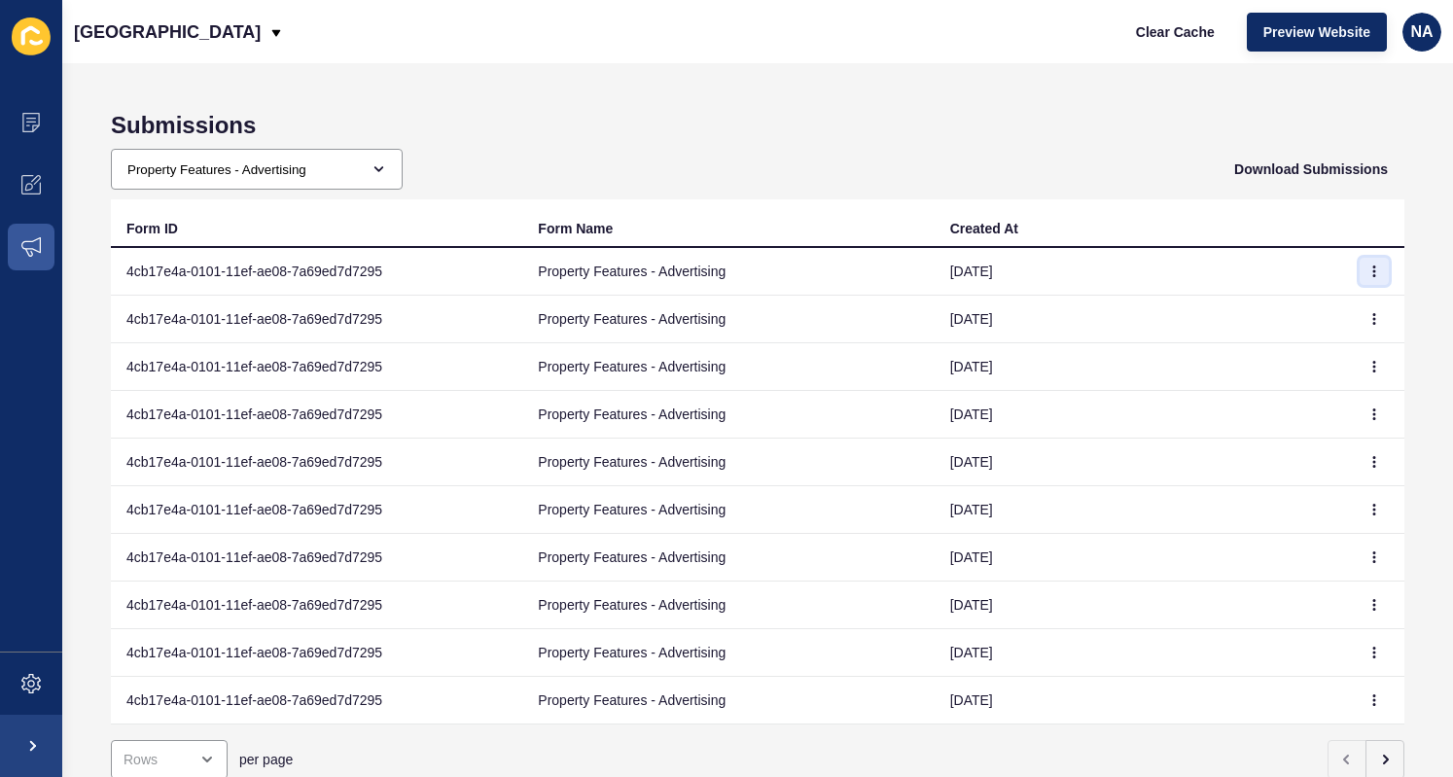
click at [1368, 279] on button "button" at bounding box center [1374, 271] width 29 height 27
click at [1291, 308] on link "View" at bounding box center [1306, 310] width 136 height 43
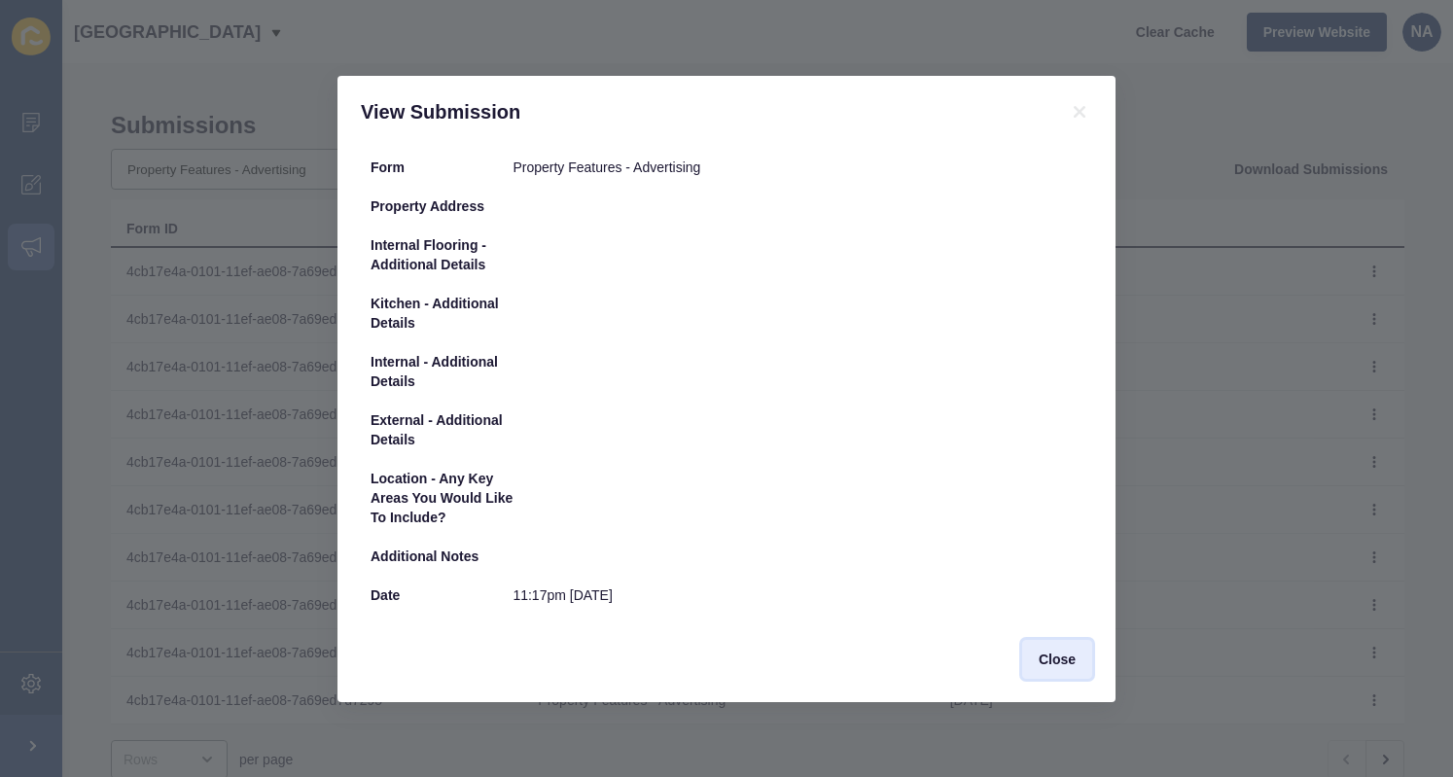
click at [1054, 664] on span "Close" at bounding box center [1057, 659] width 37 height 19
